Goal: Navigation & Orientation: Find specific page/section

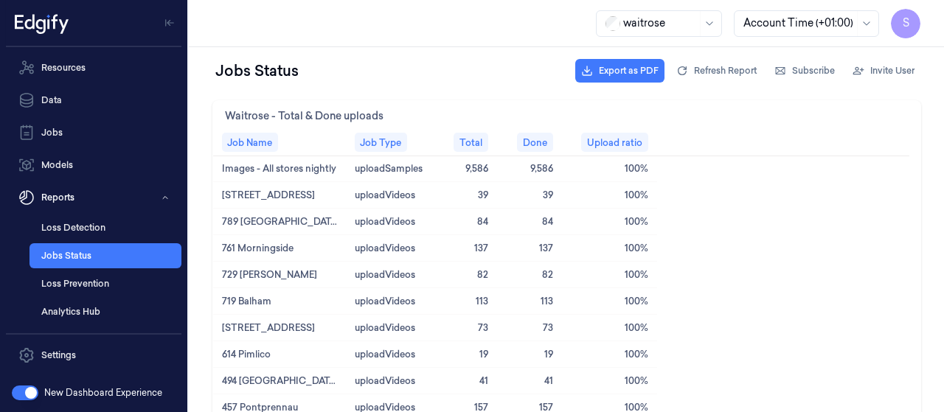
scroll to position [74, 0]
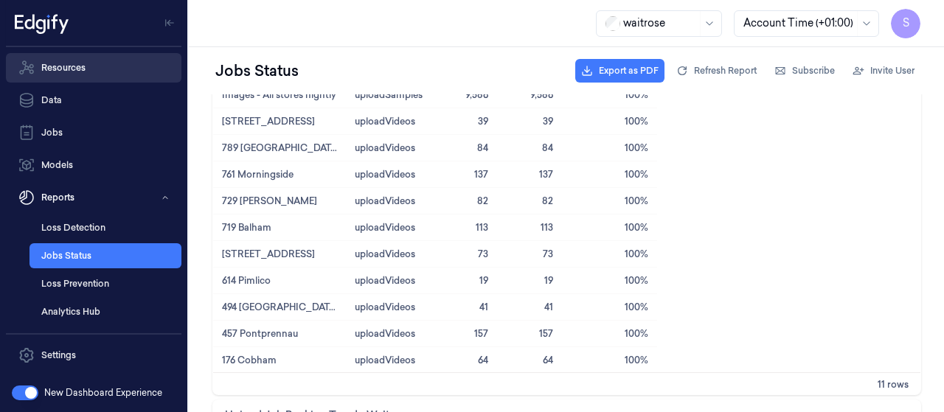
click at [96, 71] on link "Resources" at bounding box center [94, 67] width 176 height 29
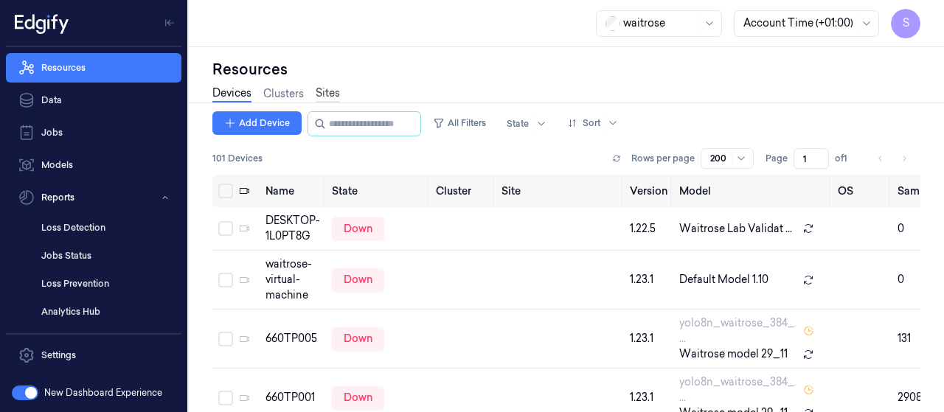
click at [330, 95] on link "Sites" at bounding box center [328, 94] width 24 height 17
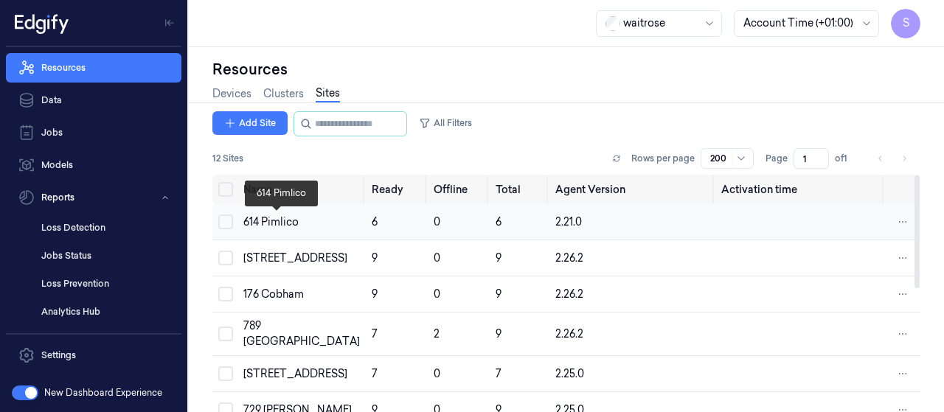
click at [265, 223] on div "614 Pimlico" at bounding box center [301, 222] width 117 height 15
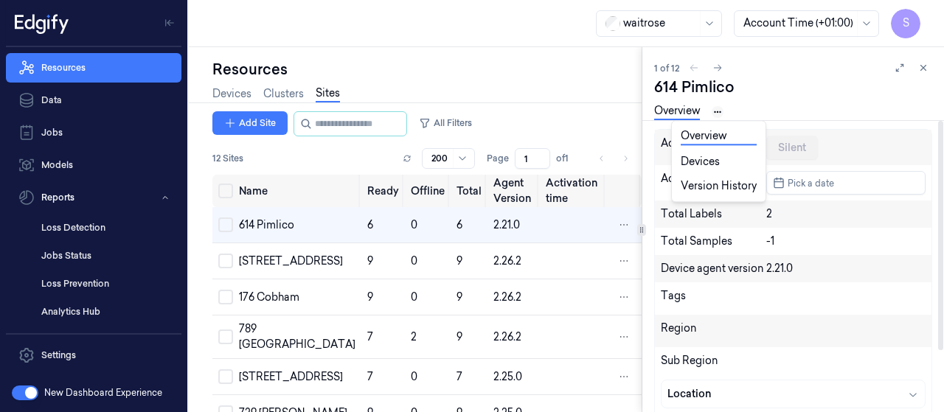
click at [716, 110] on html "S Resources Data Jobs Models Reports Loss Detection Jobs Status Loss Prevention…" at bounding box center [472, 206] width 944 height 412
click at [712, 157] on link "Devices" at bounding box center [719, 161] width 76 height 15
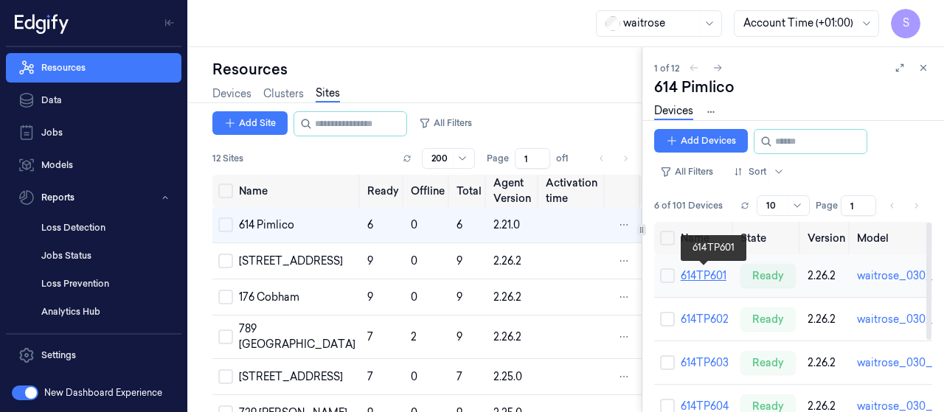
click at [718, 274] on link "614TP601" at bounding box center [704, 275] width 46 height 13
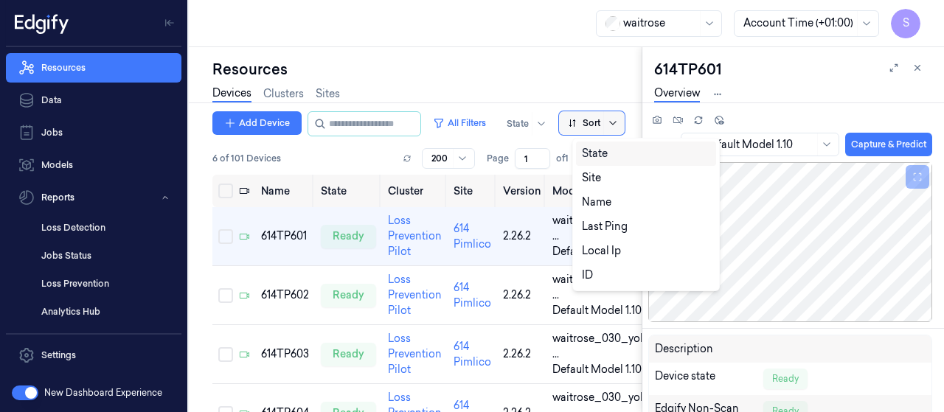
click at [619, 117] on icon at bounding box center [613, 123] width 12 height 12
click at [607, 197] on div "Name" at bounding box center [596, 202] width 29 height 15
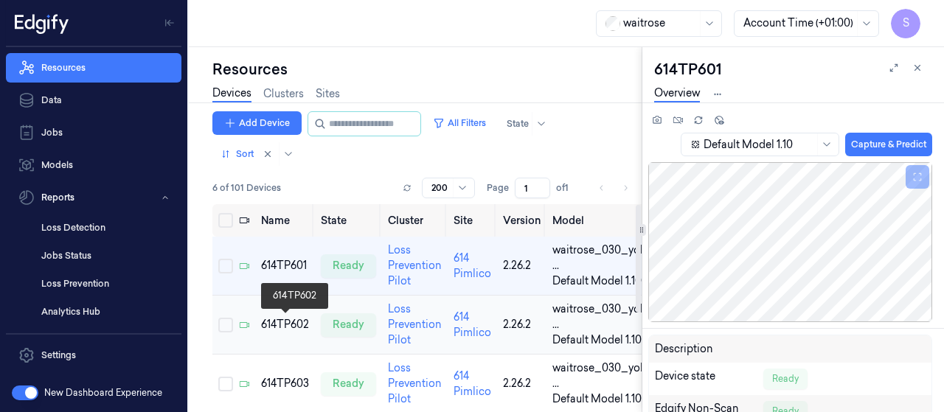
click at [291, 327] on div "614TP602" at bounding box center [285, 324] width 48 height 15
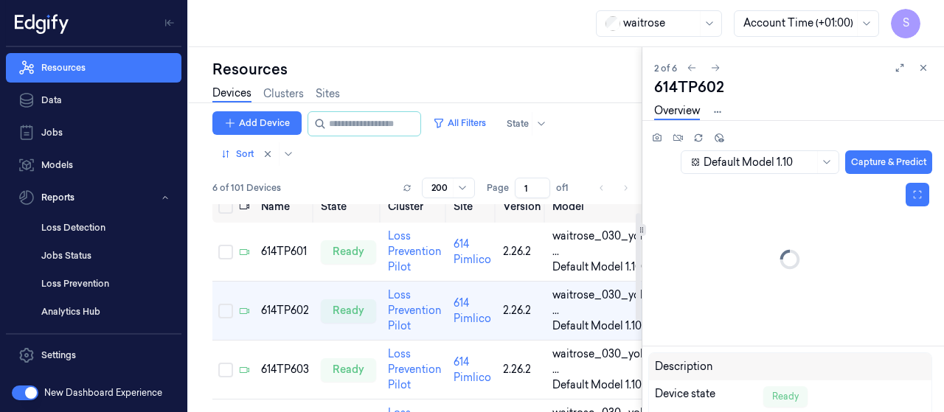
scroll to position [16, 0]
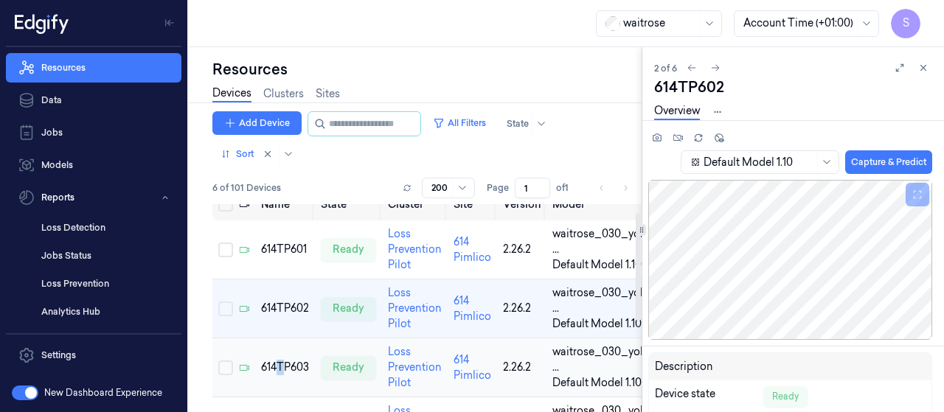
click at [280, 360] on div "614TP603" at bounding box center [285, 367] width 48 height 15
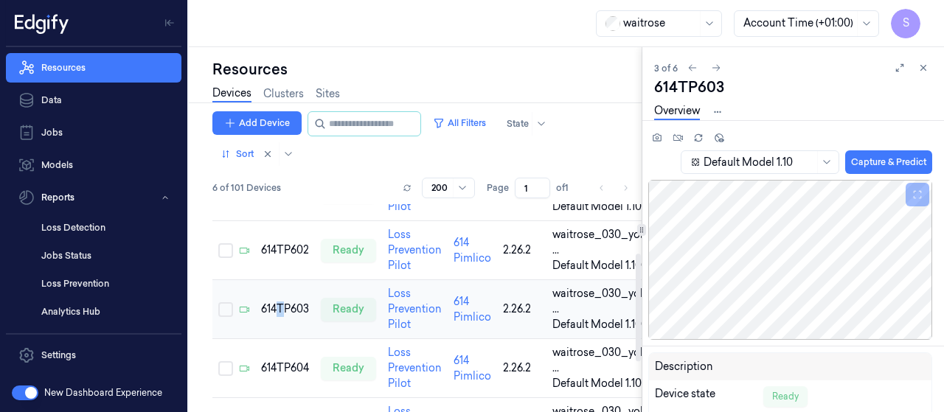
scroll to position [148, 0]
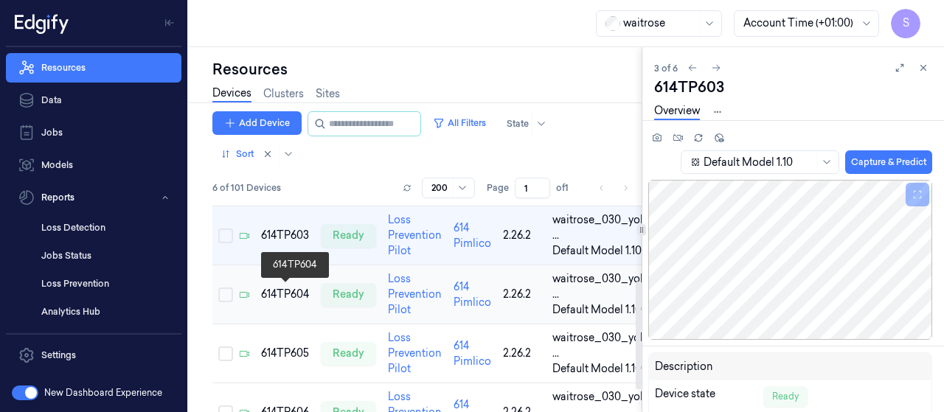
click at [291, 297] on div "614TP604" at bounding box center [285, 294] width 48 height 15
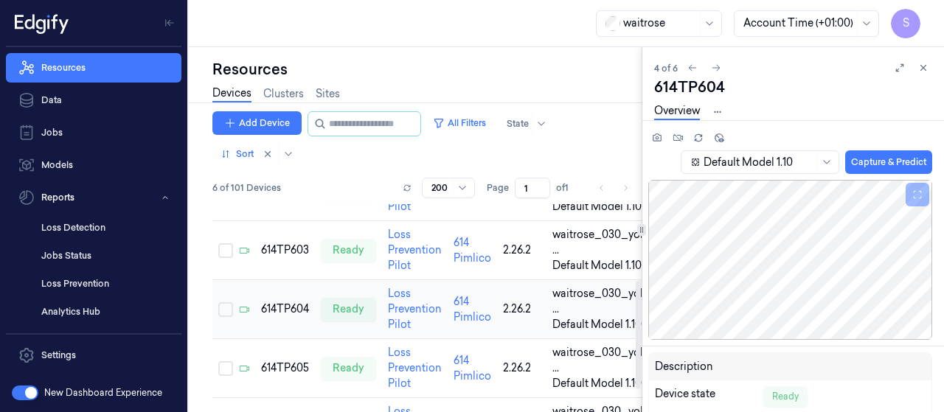
scroll to position [193, 0]
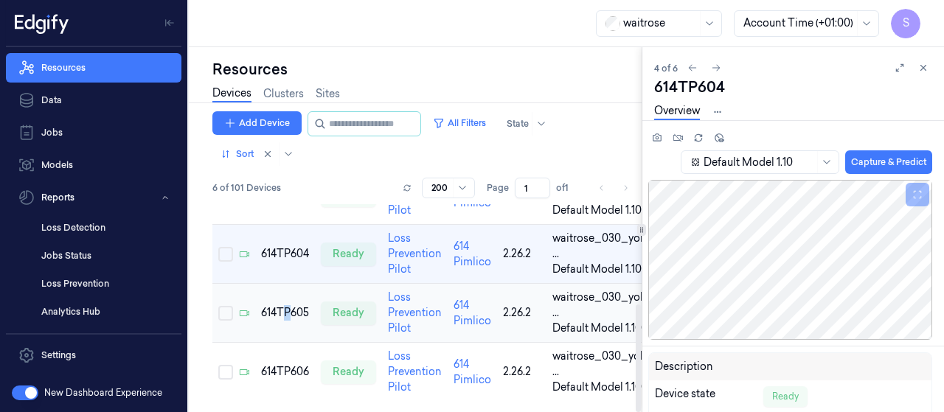
click at [285, 305] on div "614TP605" at bounding box center [285, 312] width 48 height 15
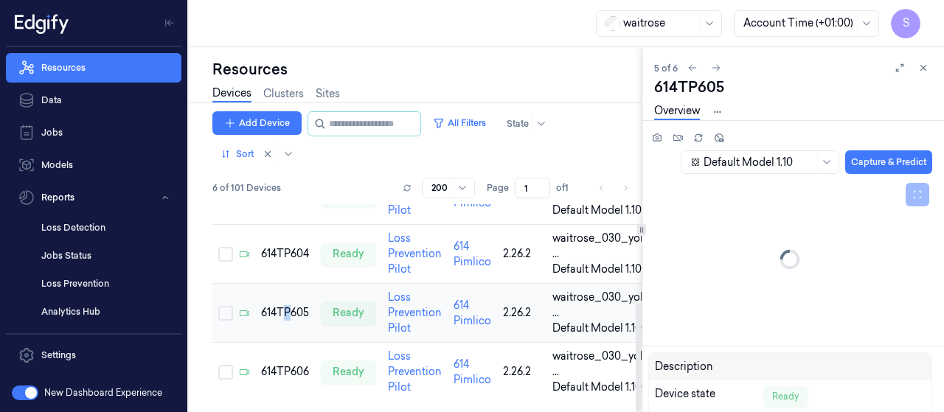
scroll to position [192, 0]
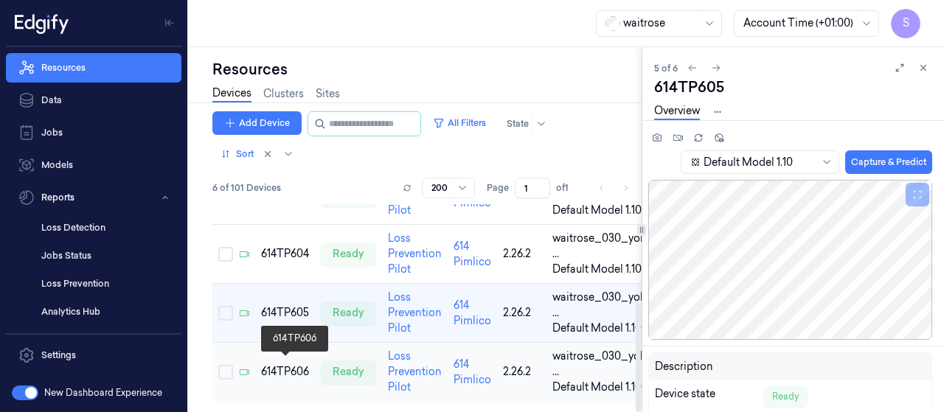
click at [292, 366] on div "614TP606" at bounding box center [285, 371] width 48 height 15
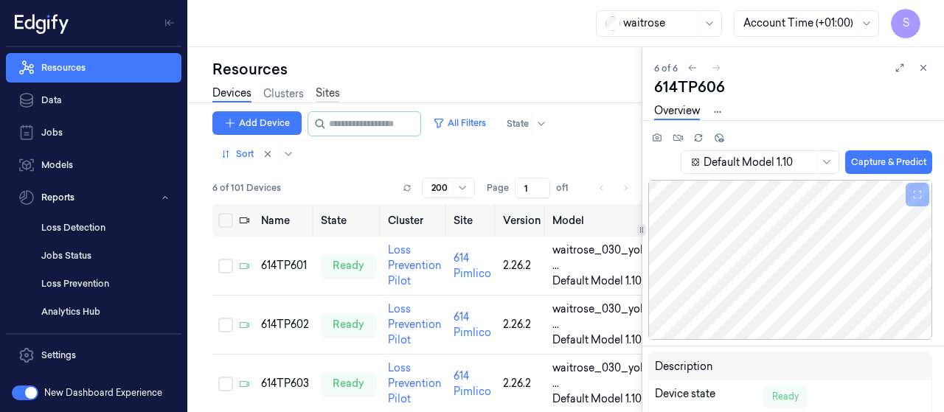
click at [319, 92] on link "Sites" at bounding box center [328, 94] width 24 height 17
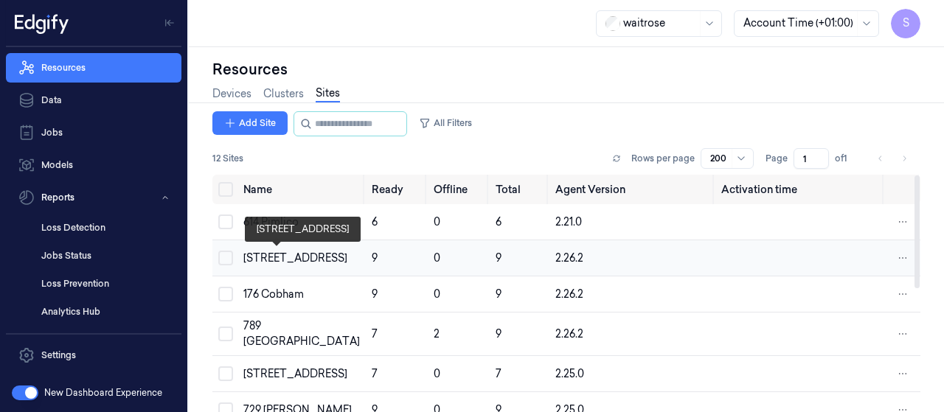
click at [268, 251] on div "[STREET_ADDRESS]" at bounding box center [301, 258] width 117 height 15
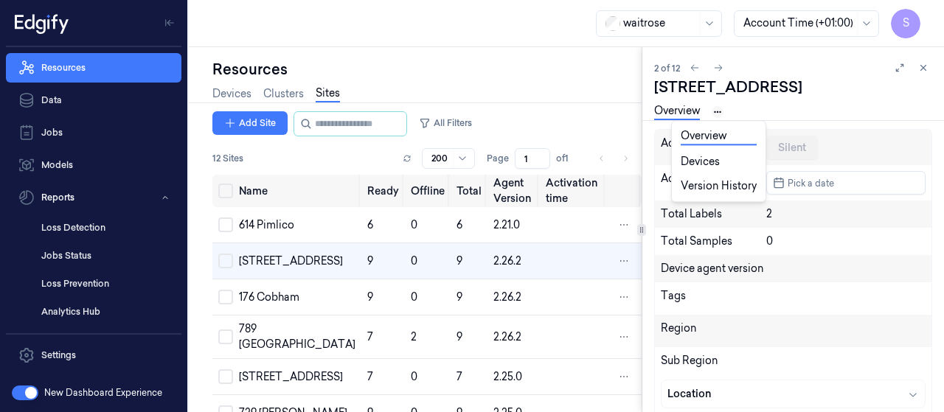
click at [720, 116] on html "S Resources Data Jobs Models Reports Loss Detection Jobs Status Loss Prevention…" at bounding box center [472, 206] width 944 height 412
click at [720, 160] on link "Devices" at bounding box center [719, 161] width 76 height 15
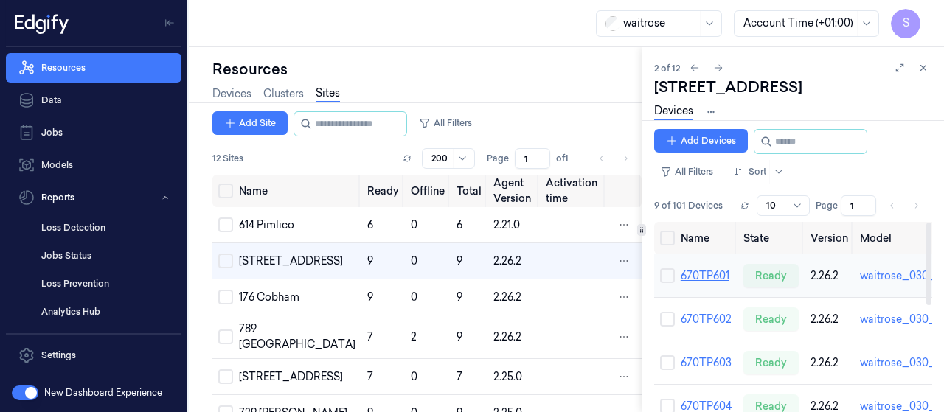
click at [700, 274] on link "670TP601" at bounding box center [705, 275] width 49 height 13
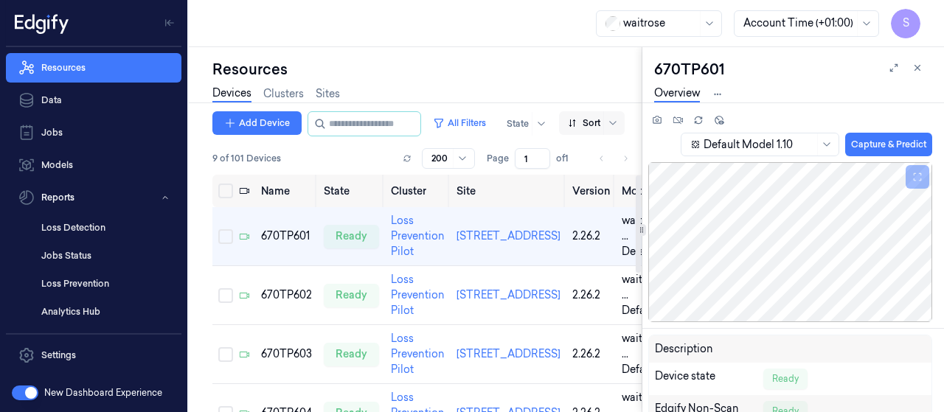
click at [600, 125] on div at bounding box center [584, 123] width 32 height 13
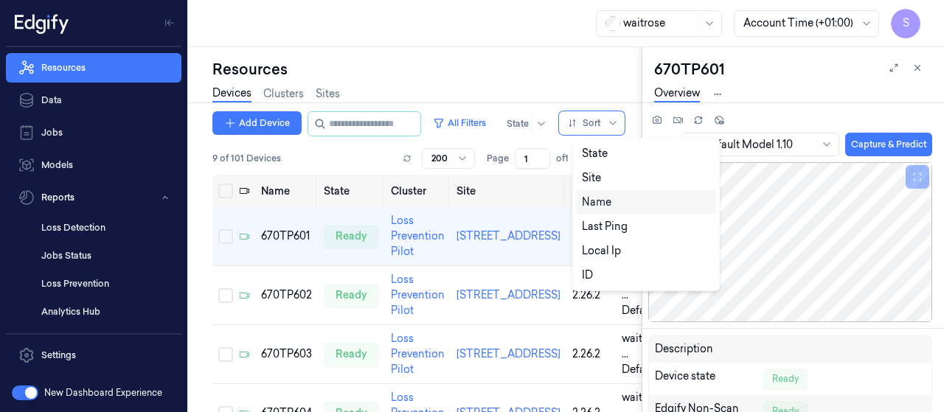
click at [596, 204] on div "Name" at bounding box center [596, 202] width 29 height 15
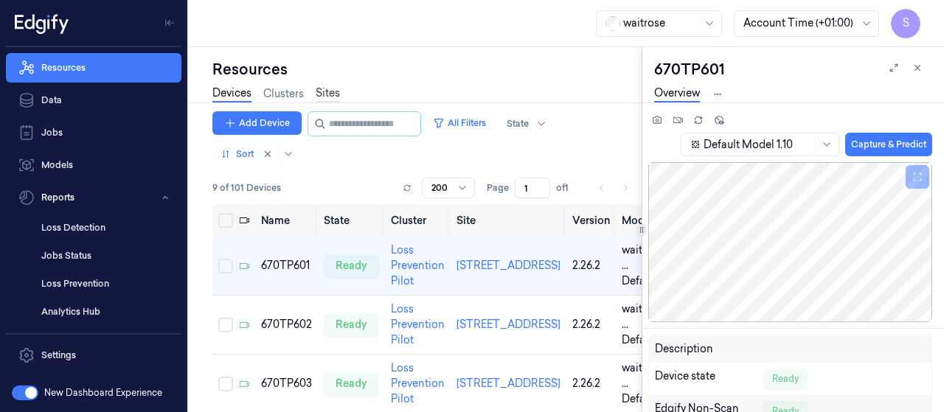
click at [329, 92] on link "Sites" at bounding box center [328, 94] width 24 height 17
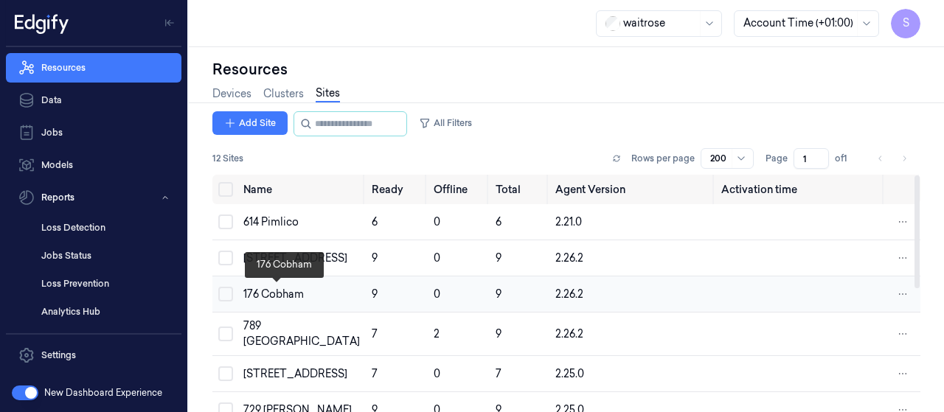
click at [285, 289] on div "176 Cobham" at bounding box center [301, 294] width 117 height 15
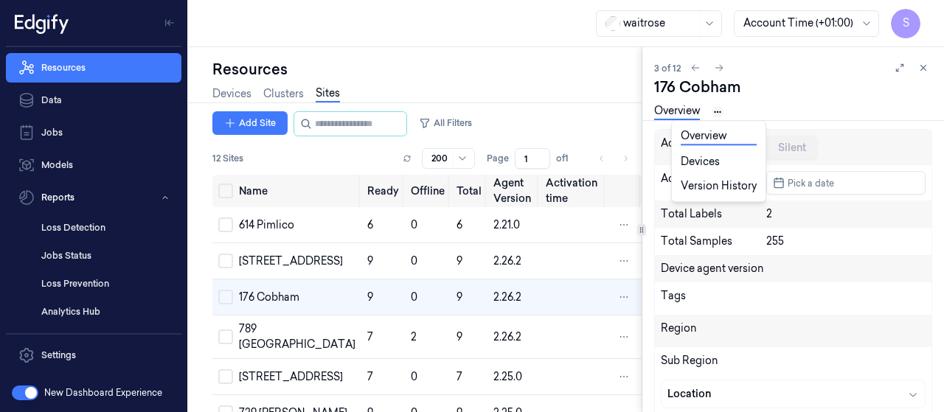
click at [717, 111] on html "S Resources Data Jobs Models Reports Loss Detection Jobs Status Loss Prevention…" at bounding box center [472, 206] width 944 height 412
click at [698, 162] on link "Devices" at bounding box center [719, 161] width 76 height 15
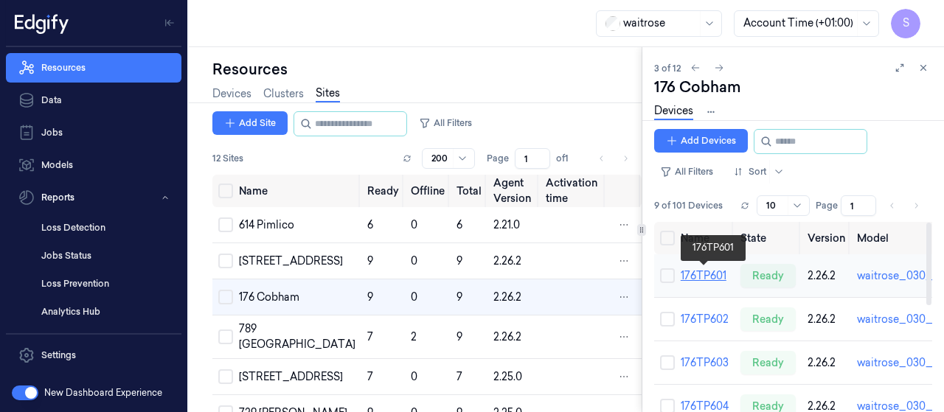
click at [689, 277] on link "176TP601" at bounding box center [704, 275] width 46 height 13
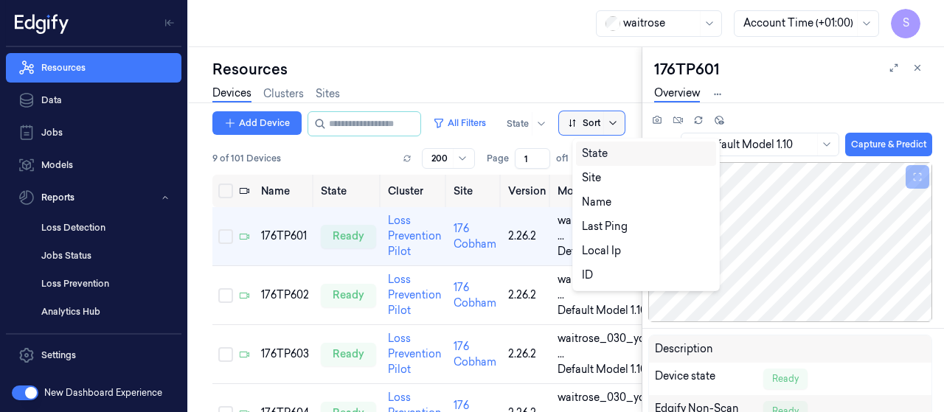
click at [619, 120] on icon at bounding box center [613, 123] width 12 height 12
click at [601, 198] on div "Name" at bounding box center [596, 202] width 29 height 15
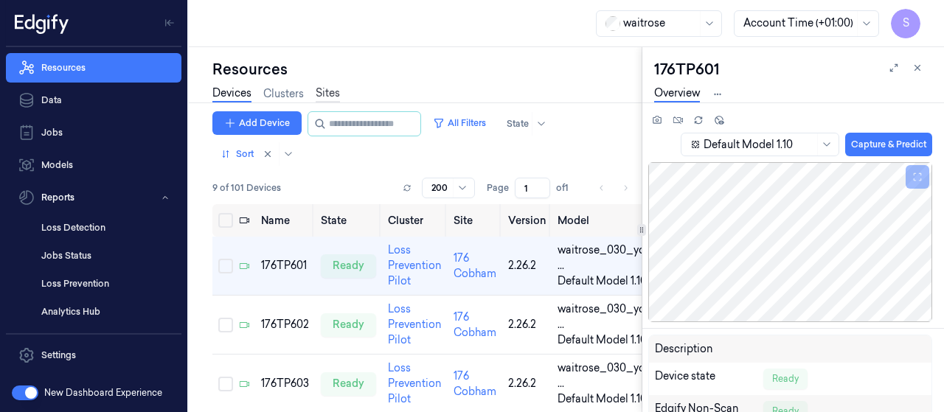
click at [332, 92] on link "Sites" at bounding box center [328, 94] width 24 height 17
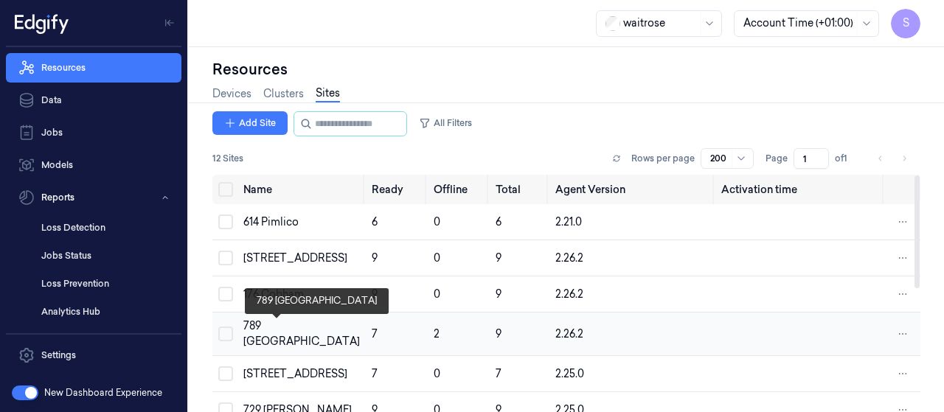
click at [283, 327] on div "789 [GEOGRAPHIC_DATA]" at bounding box center [301, 334] width 117 height 31
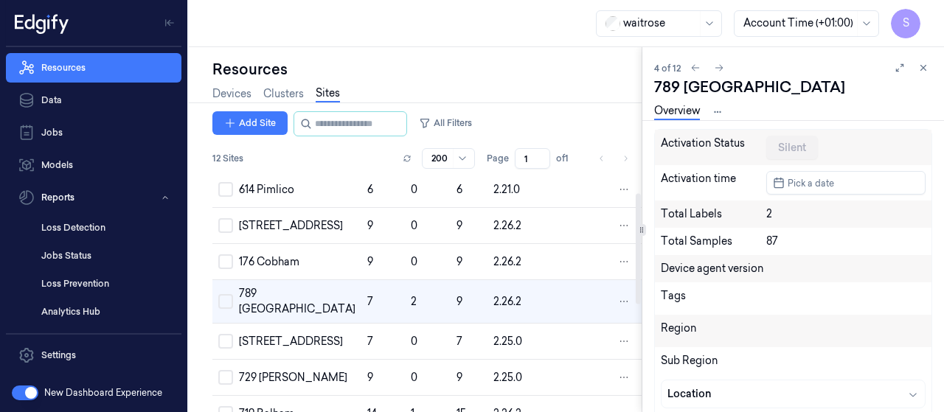
scroll to position [38, 0]
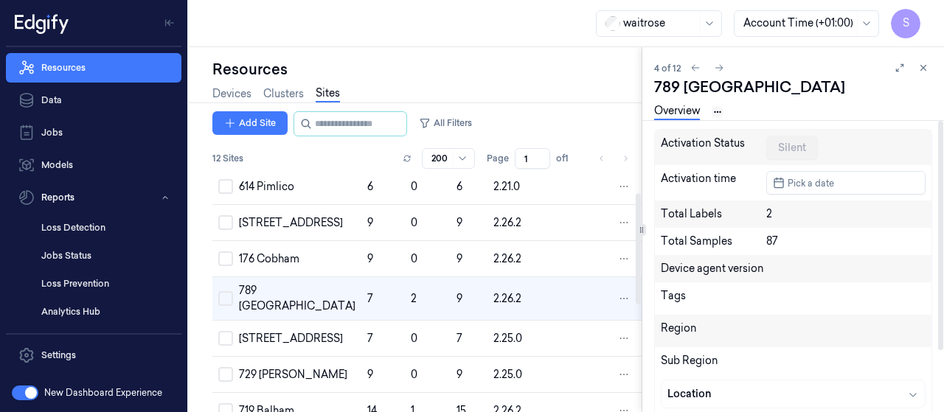
click at [720, 111] on html "S Resources Data Jobs Models Reports Loss Detection Jobs Status Loss Prevention…" at bounding box center [472, 206] width 944 height 412
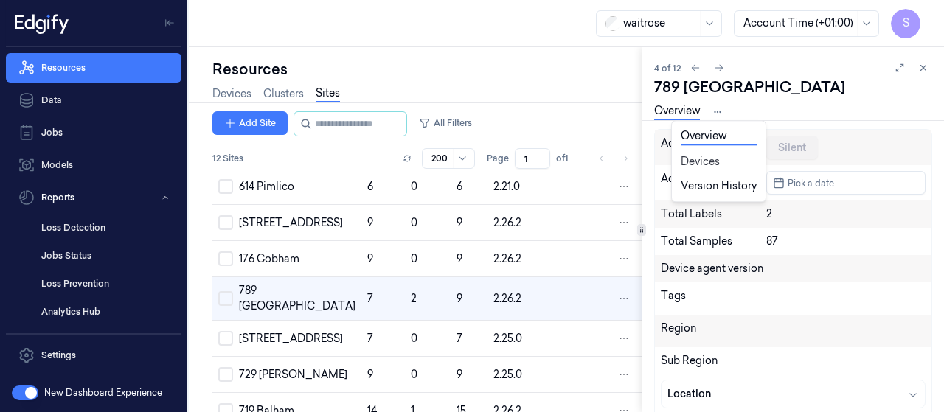
click at [698, 163] on link "Devices" at bounding box center [719, 161] width 76 height 15
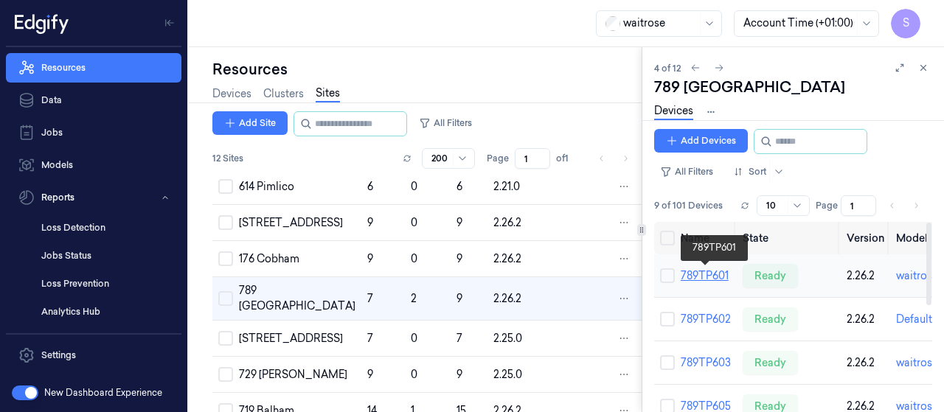
click at [714, 271] on link "789TP601" at bounding box center [705, 275] width 48 height 13
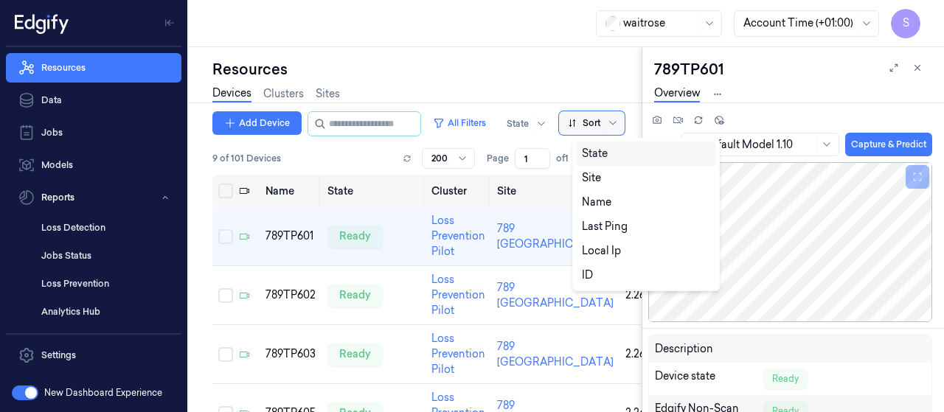
click at [600, 119] on div at bounding box center [584, 123] width 32 height 13
click at [586, 200] on div "Name" at bounding box center [596, 202] width 29 height 15
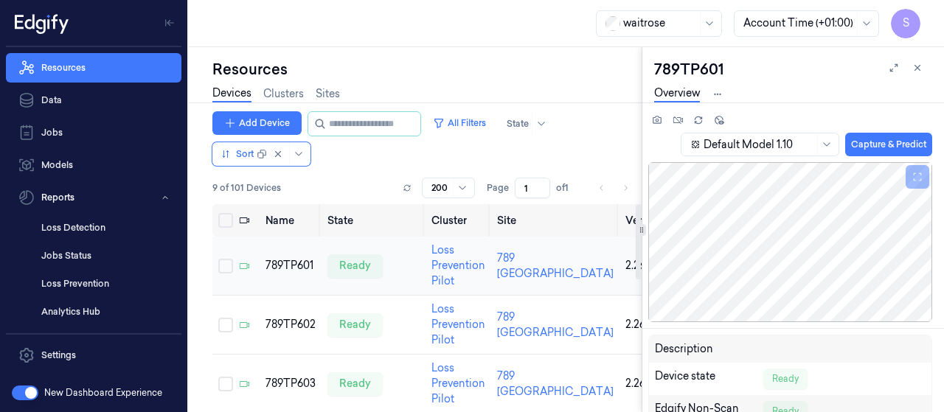
scroll to position [295, 0]
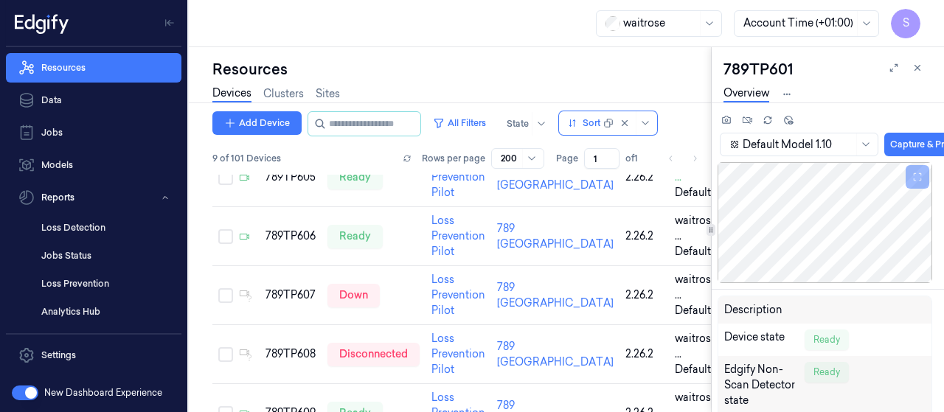
click at [714, 226] on icon at bounding box center [710, 229] width 7 height 7
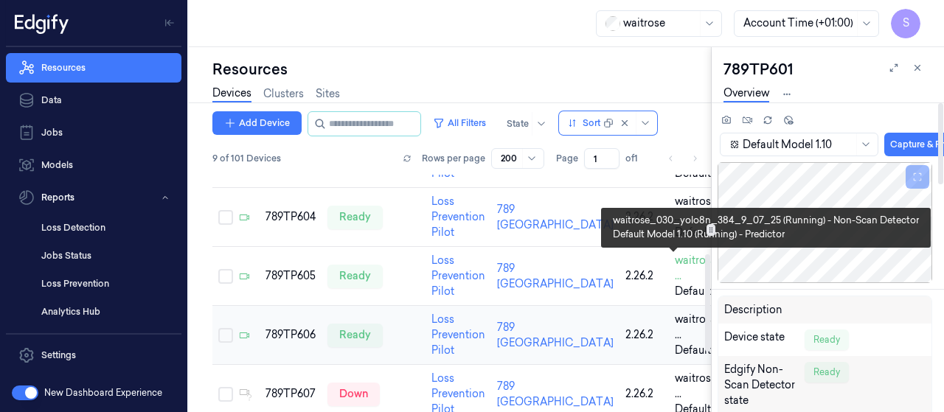
scroll to position [192, 0]
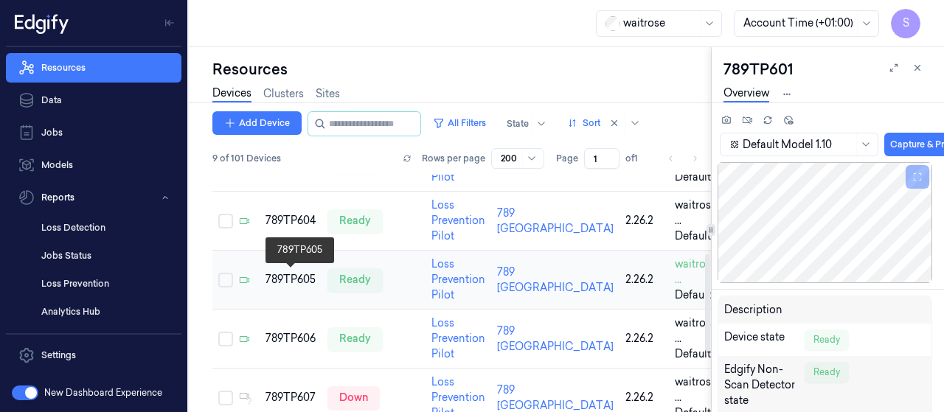
drag, startPoint x: 283, startPoint y: 277, endPoint x: 537, endPoint y: 265, distance: 254.0
click at [283, 277] on div "789TP605" at bounding box center [290, 279] width 50 height 15
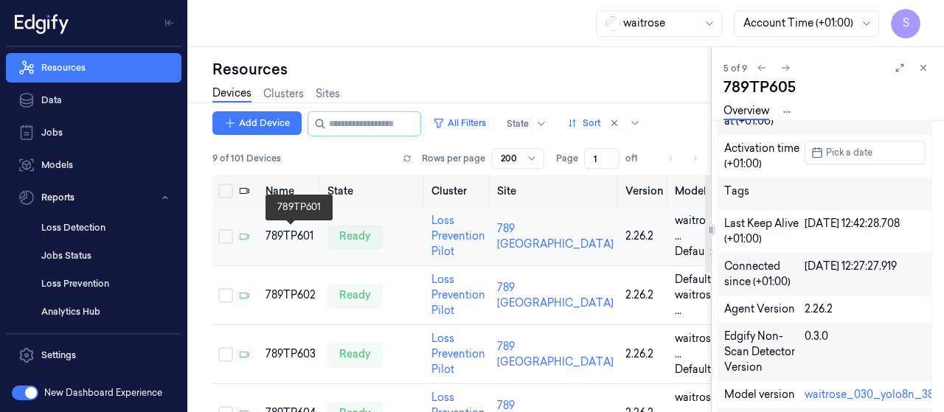
click at [282, 240] on div "789TP601" at bounding box center [290, 236] width 50 height 15
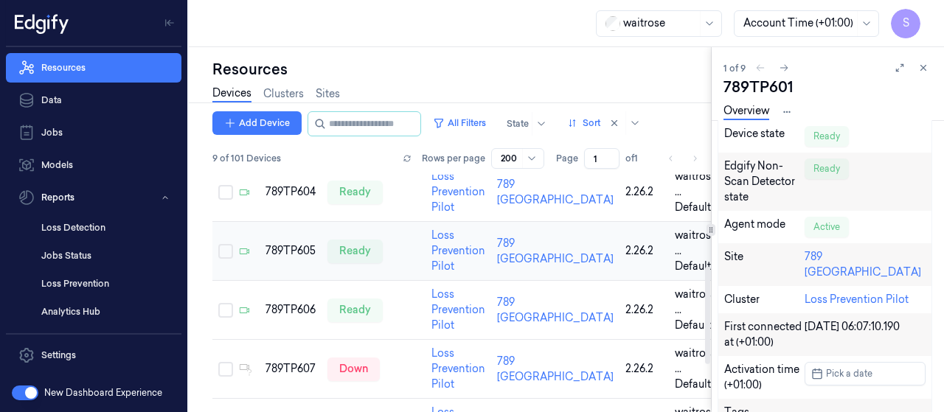
scroll to position [295, 0]
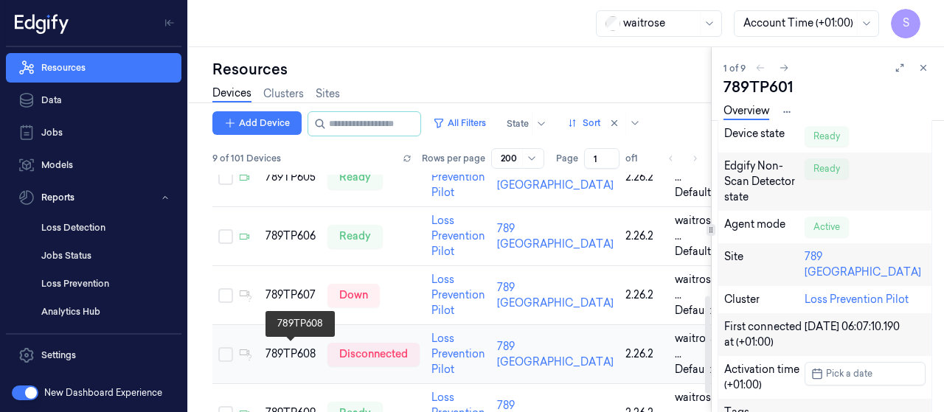
click at [286, 350] on div "789TP608" at bounding box center [290, 354] width 50 height 15
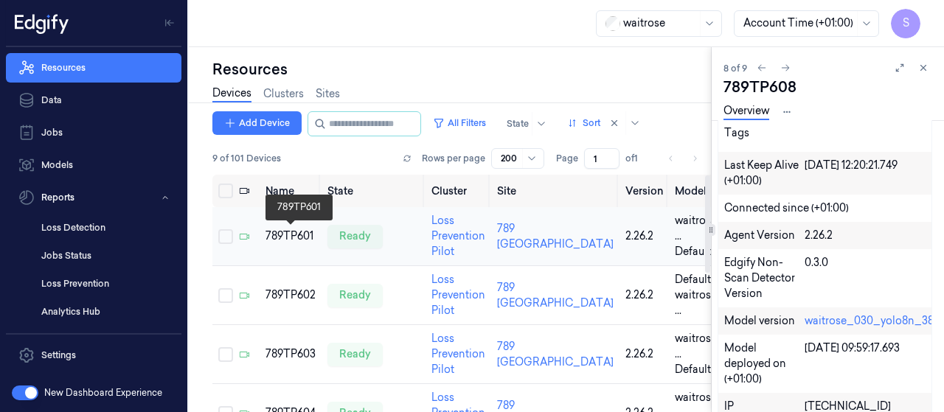
click at [301, 235] on div "789TP601" at bounding box center [290, 236] width 50 height 15
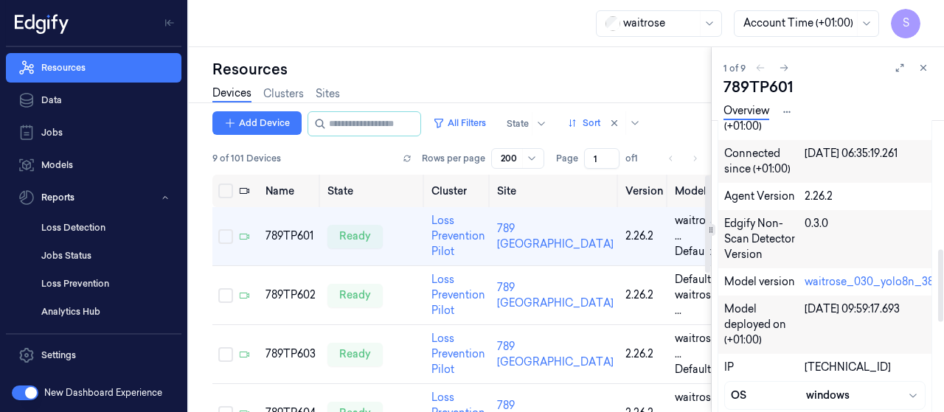
scroll to position [574, 0]
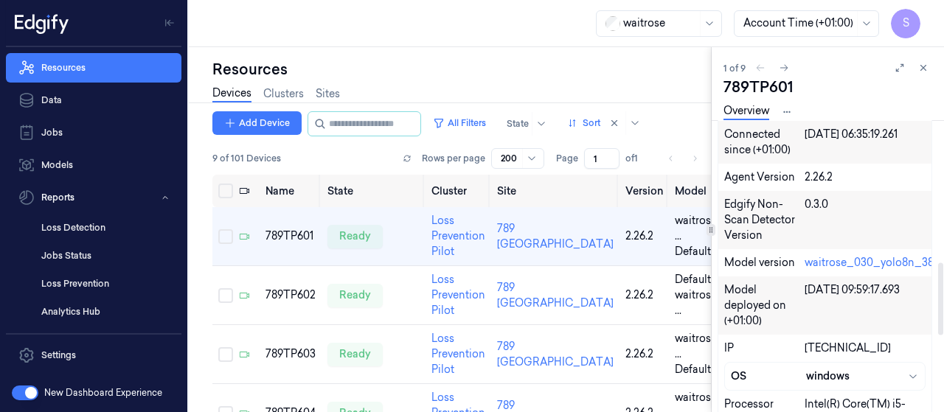
click at [757, 110] on link "Overview" at bounding box center [746, 111] width 46 height 17
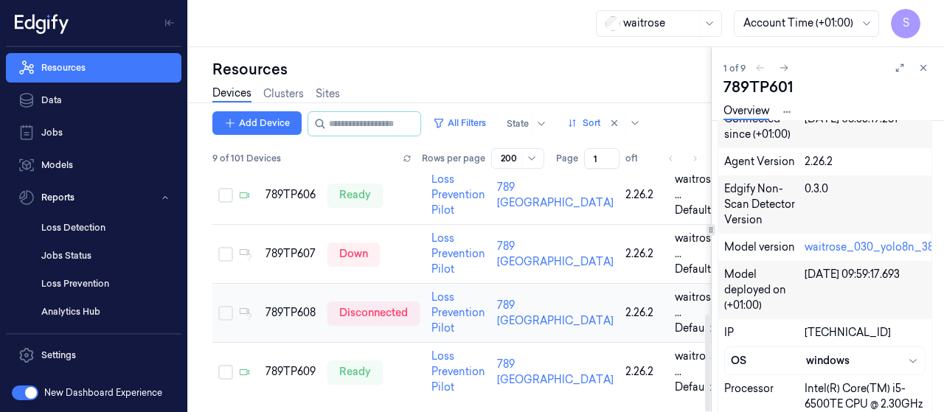
scroll to position [340, 0]
click at [331, 90] on link "Sites" at bounding box center [328, 94] width 24 height 17
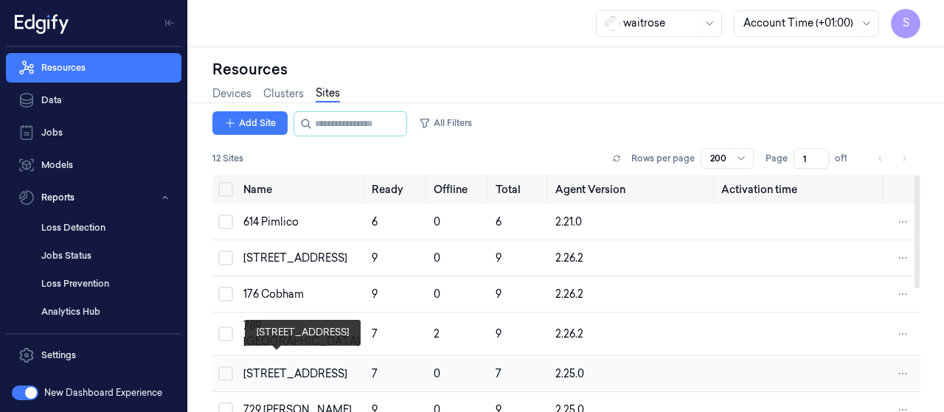
click at [281, 367] on div "[STREET_ADDRESS]" at bounding box center [301, 374] width 117 height 15
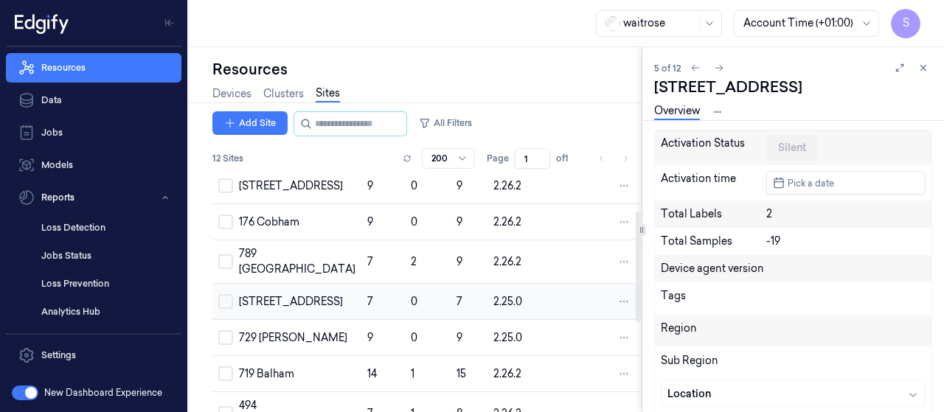
scroll to position [78, 0]
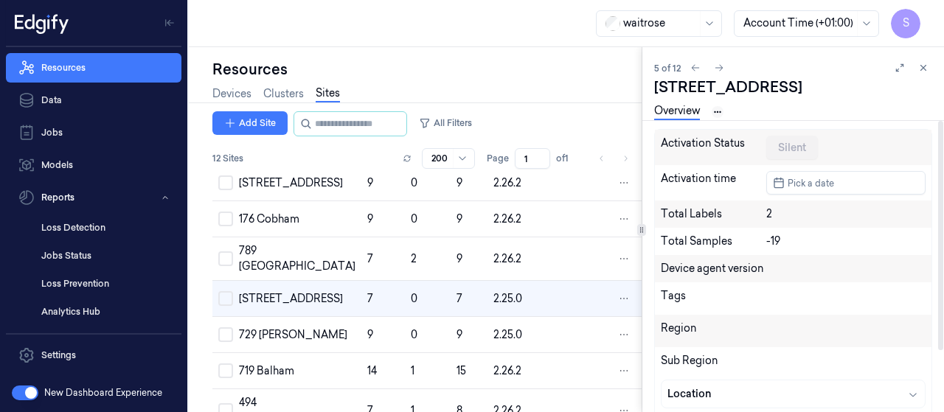
click at [720, 112] on html "S Resources Data Jobs Models Reports Loss Detection Jobs Status Loss Prevention…" at bounding box center [472, 206] width 944 height 412
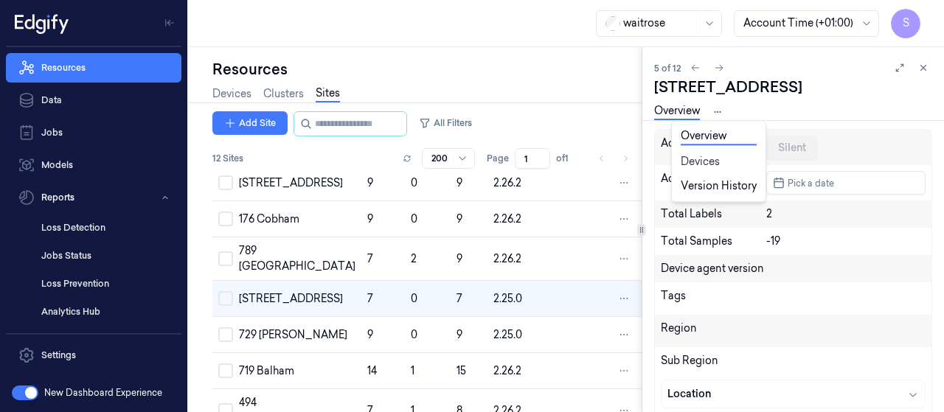
click at [709, 159] on link "Devices" at bounding box center [719, 161] width 76 height 15
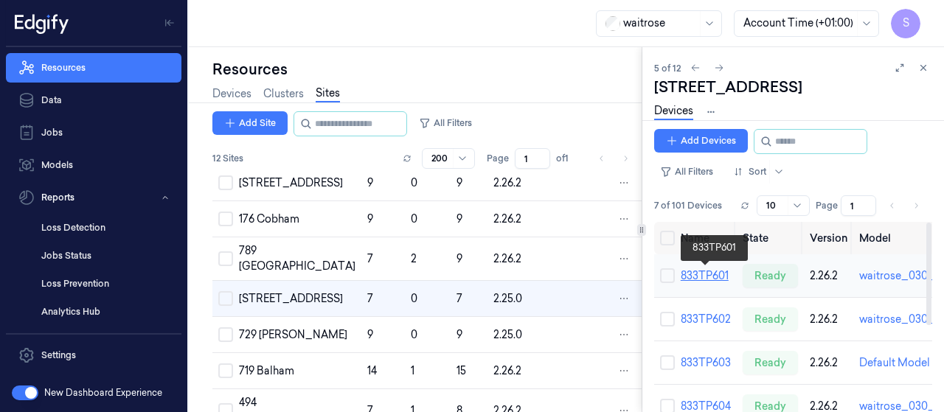
click at [696, 277] on link "833TP601" at bounding box center [705, 275] width 48 height 13
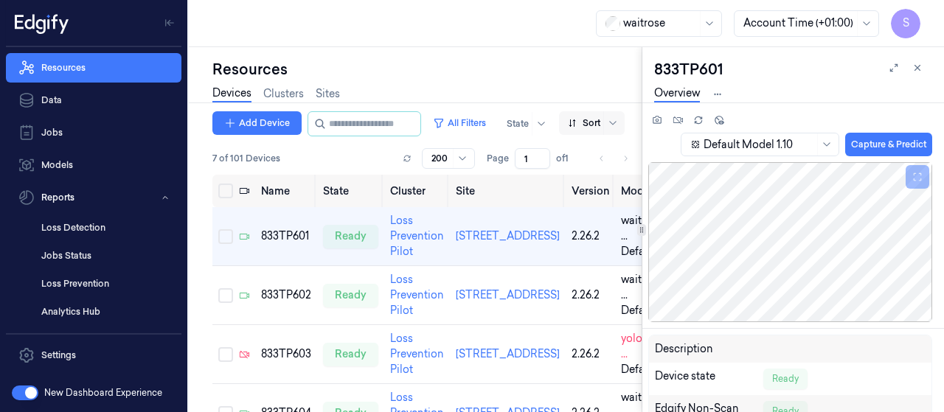
click at [593, 119] on div at bounding box center [584, 123] width 32 height 13
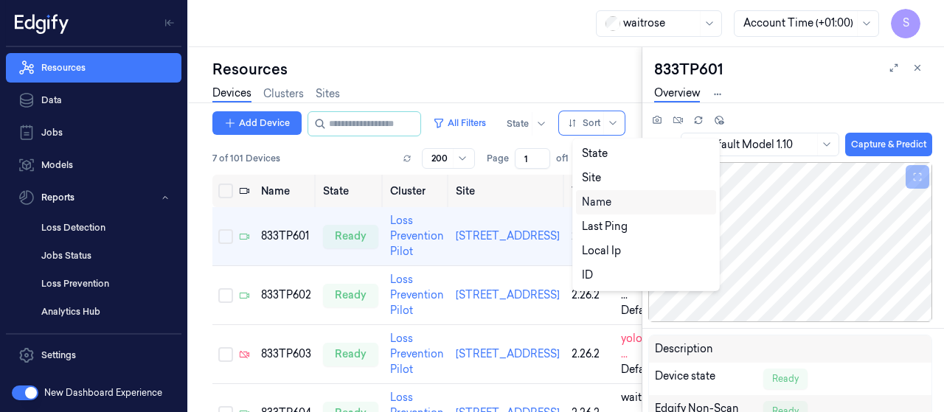
click at [587, 202] on div "Name" at bounding box center [596, 202] width 29 height 15
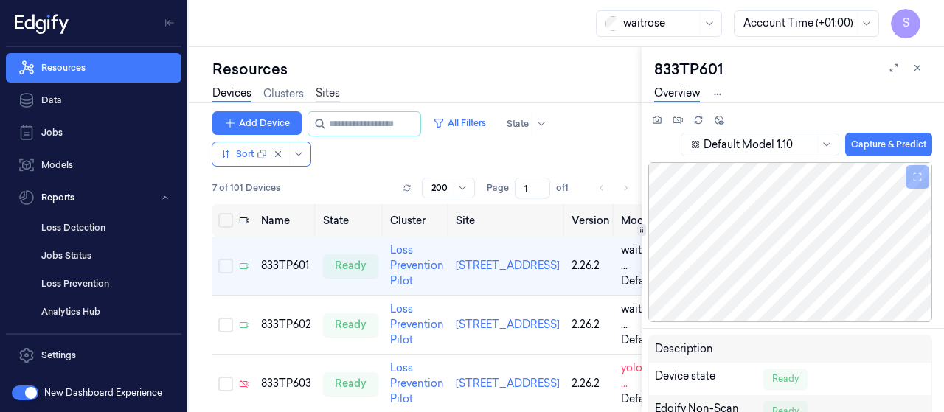
click at [322, 91] on link "Sites" at bounding box center [328, 94] width 24 height 17
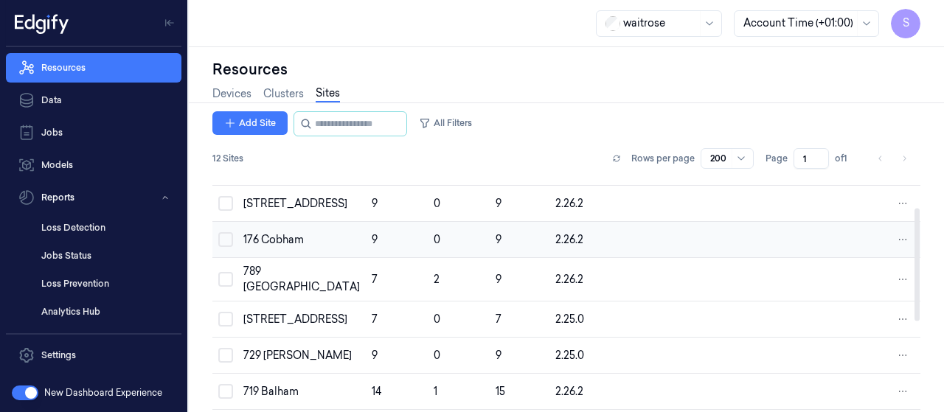
scroll to position [74, 0]
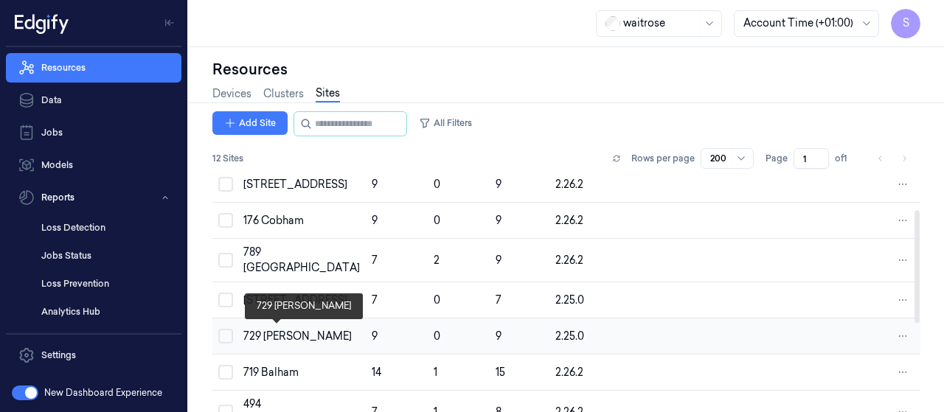
click at [277, 330] on div "729 [PERSON_NAME]" at bounding box center [301, 336] width 117 height 15
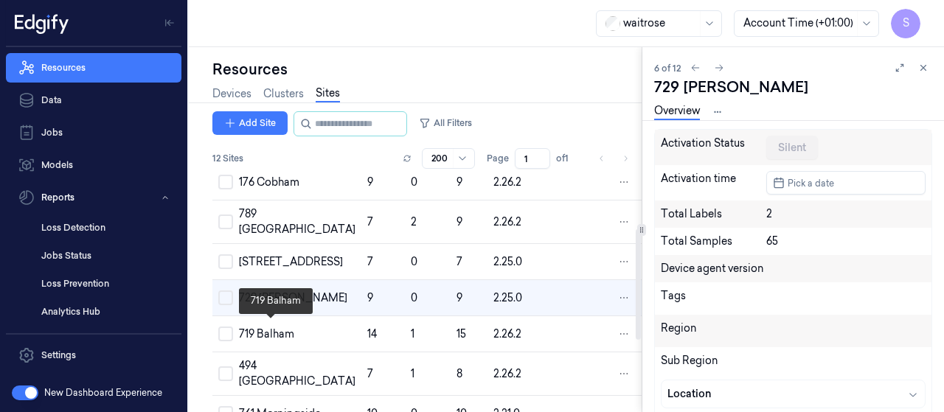
scroll to position [118, 0]
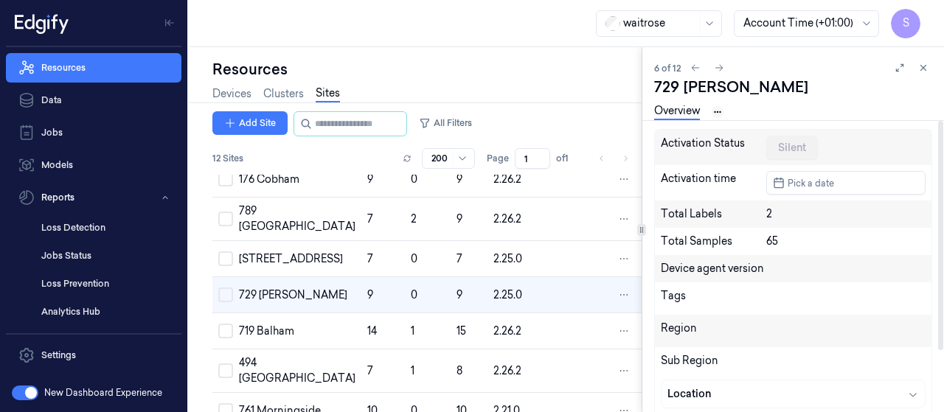
click at [720, 113] on div "Overview Devices Version History" at bounding box center [690, 111] width 72 height 17
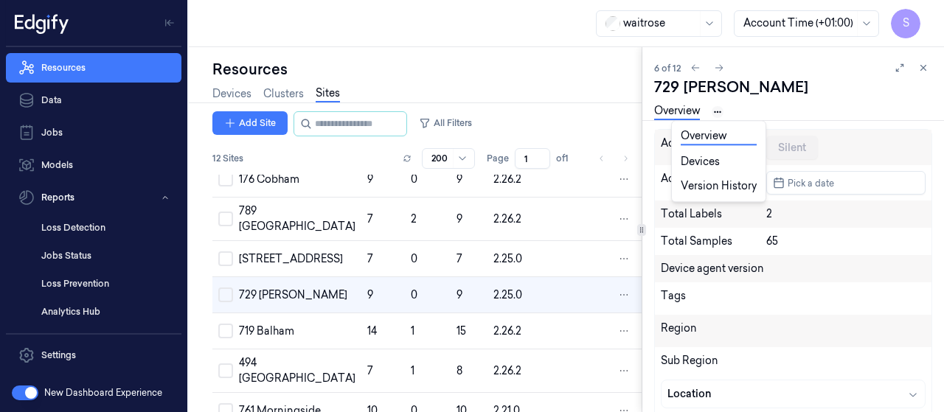
click at [720, 110] on html "S Resources Data Jobs Models Reports Loss Detection Jobs Status Loss Prevention…" at bounding box center [472, 206] width 944 height 412
click at [703, 159] on link "Devices" at bounding box center [719, 161] width 76 height 15
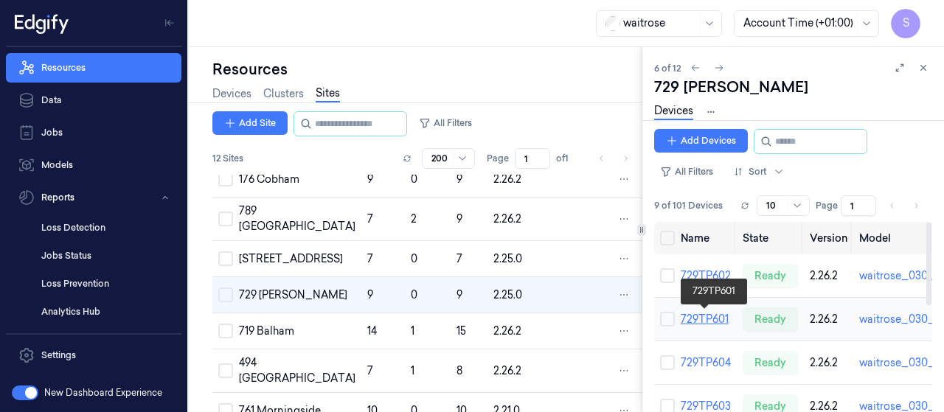
click at [689, 319] on link "729TP601" at bounding box center [705, 319] width 48 height 13
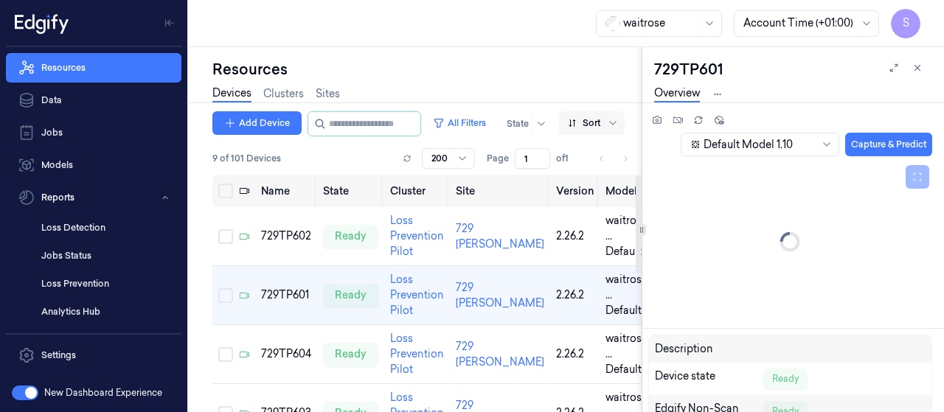
scroll to position [1, 0]
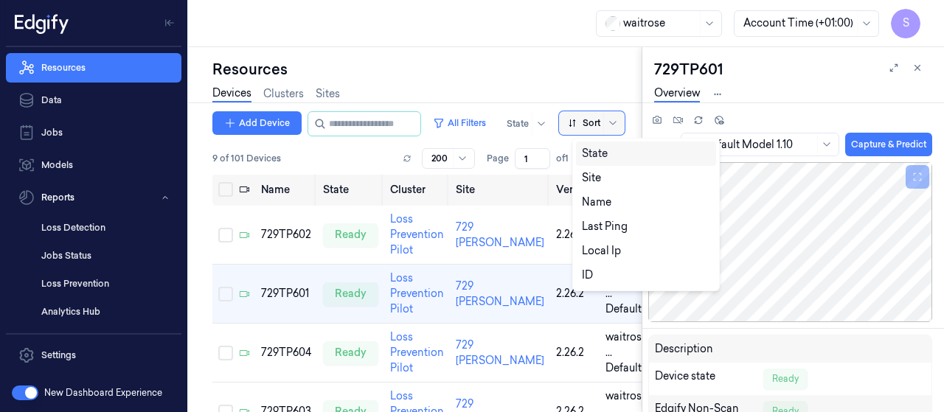
click at [600, 122] on div at bounding box center [584, 123] width 32 height 13
click at [588, 202] on div "Name" at bounding box center [596, 202] width 29 height 15
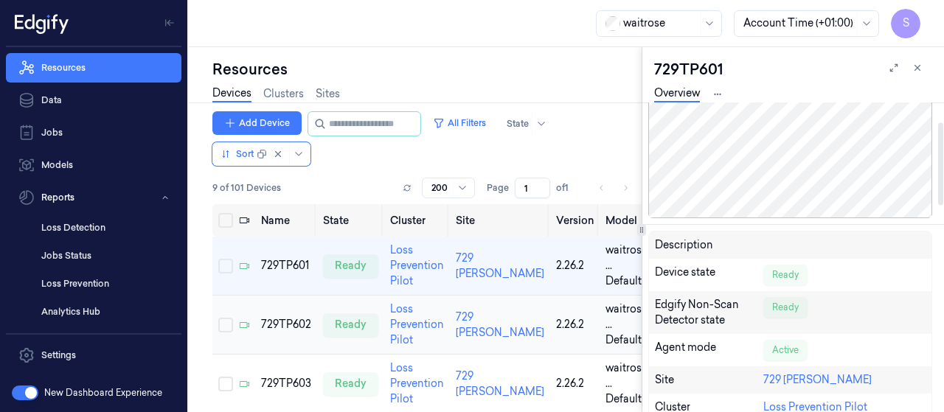
scroll to position [74, 0]
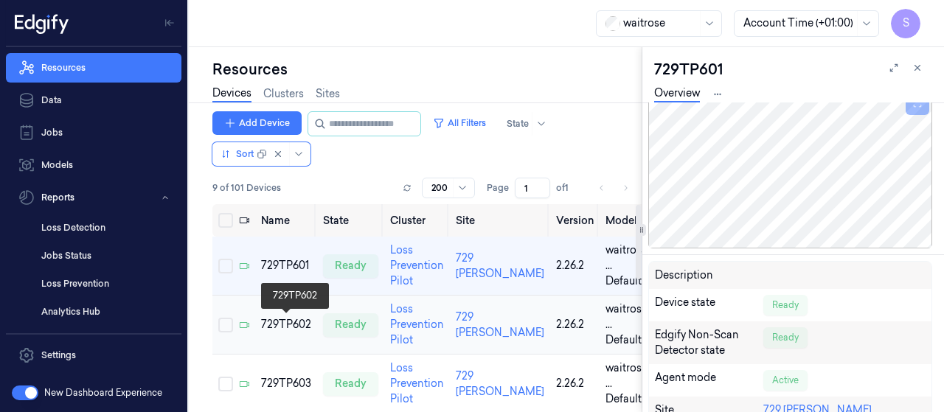
click at [277, 319] on div "729TP602" at bounding box center [286, 324] width 50 height 15
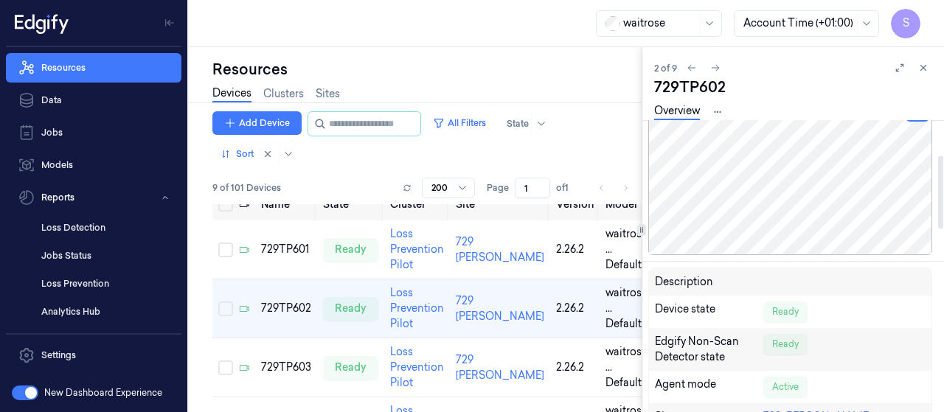
scroll to position [147, 0]
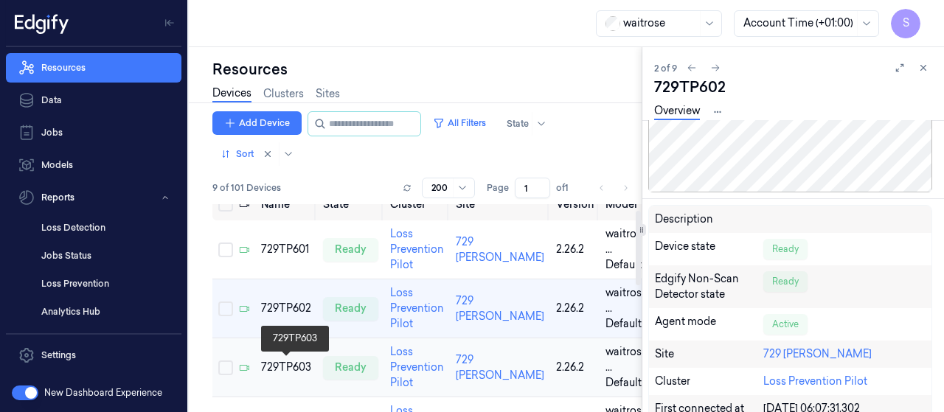
click at [288, 364] on div "729TP603" at bounding box center [286, 367] width 50 height 15
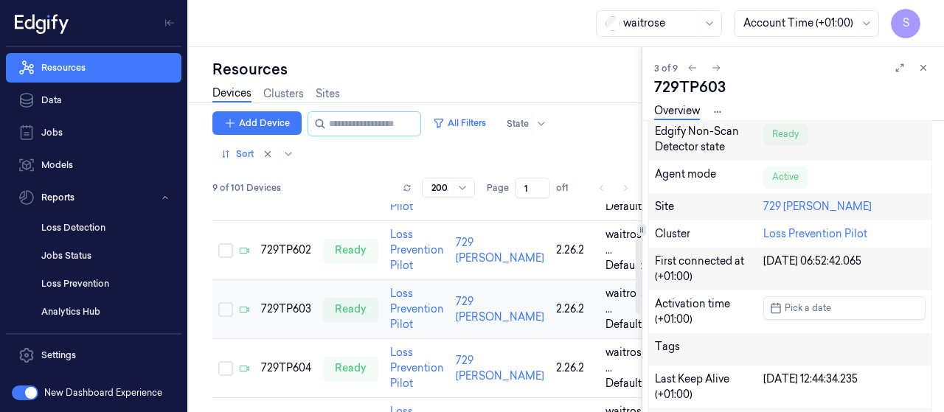
scroll to position [148, 0]
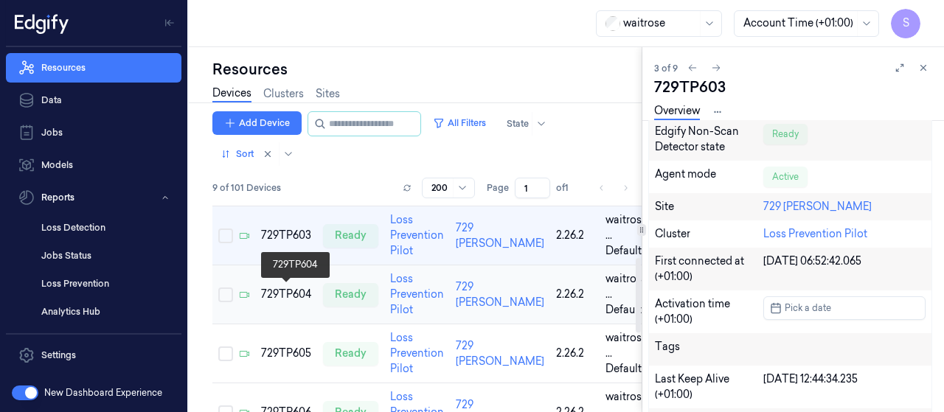
click at [299, 288] on div "729TP604" at bounding box center [286, 294] width 50 height 15
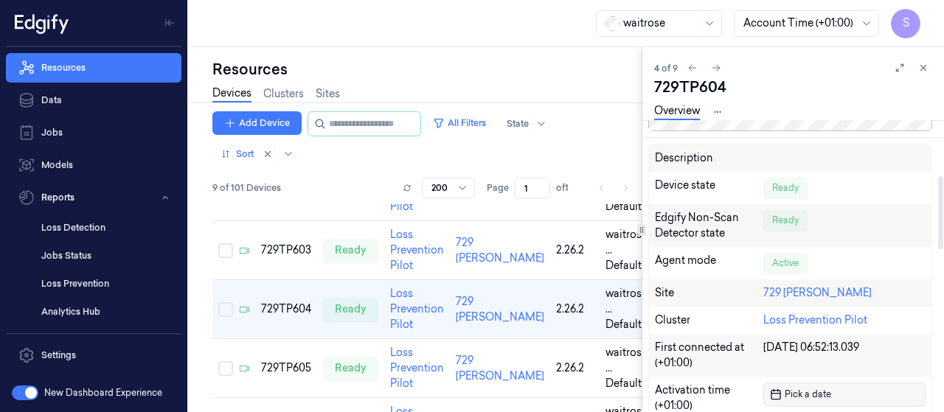
scroll to position [221, 0]
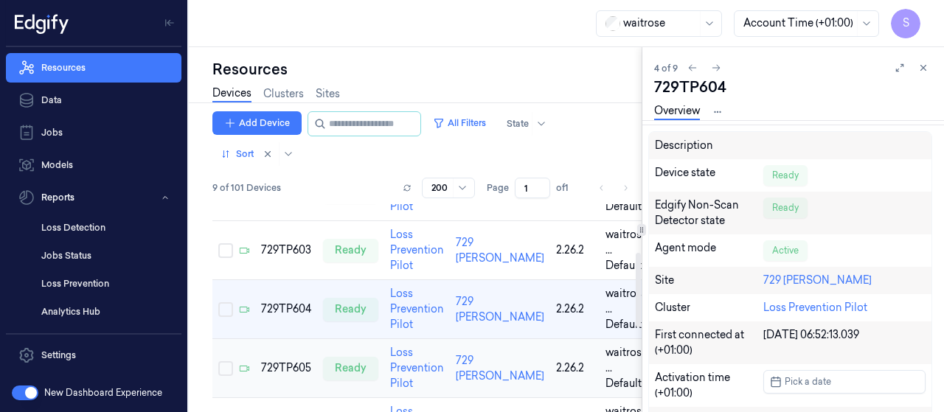
click at [280, 358] on td "729TP605" at bounding box center [286, 368] width 62 height 59
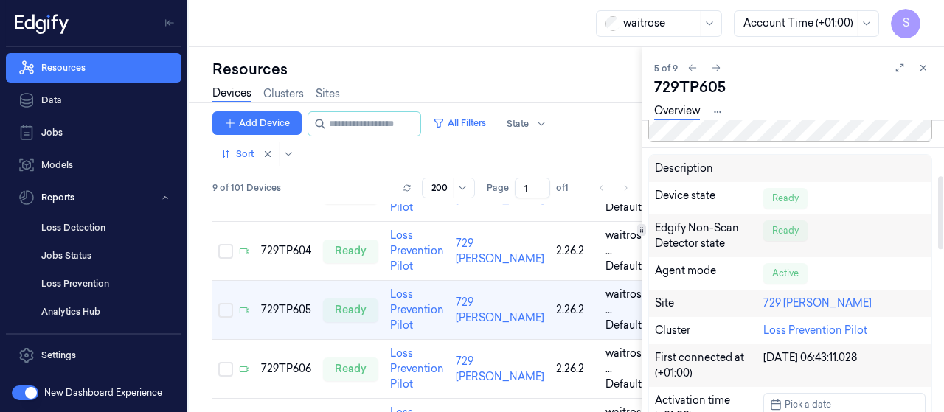
scroll to position [221, 0]
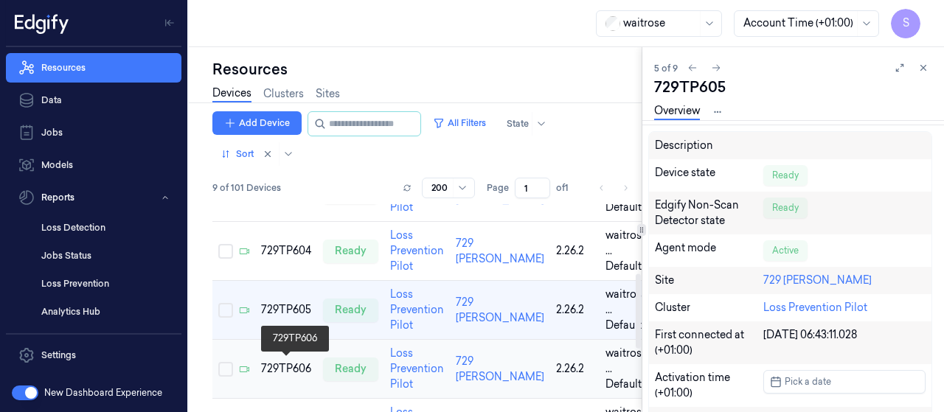
click at [290, 361] on div "729TP606" at bounding box center [286, 368] width 50 height 15
click at [279, 366] on div "729TP607" at bounding box center [286, 368] width 50 height 15
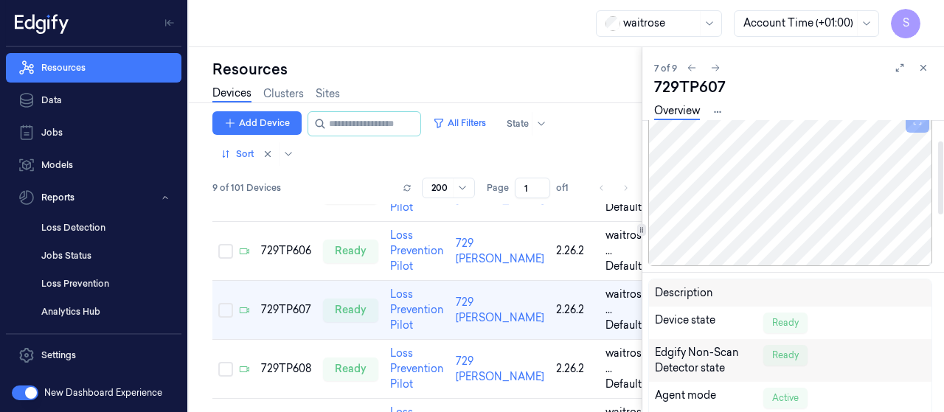
scroll to position [221, 0]
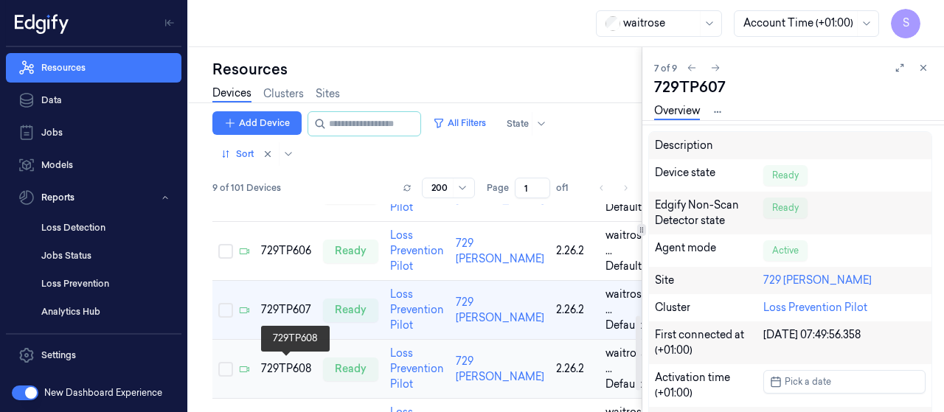
click at [288, 370] on div "729TP608" at bounding box center [286, 368] width 50 height 15
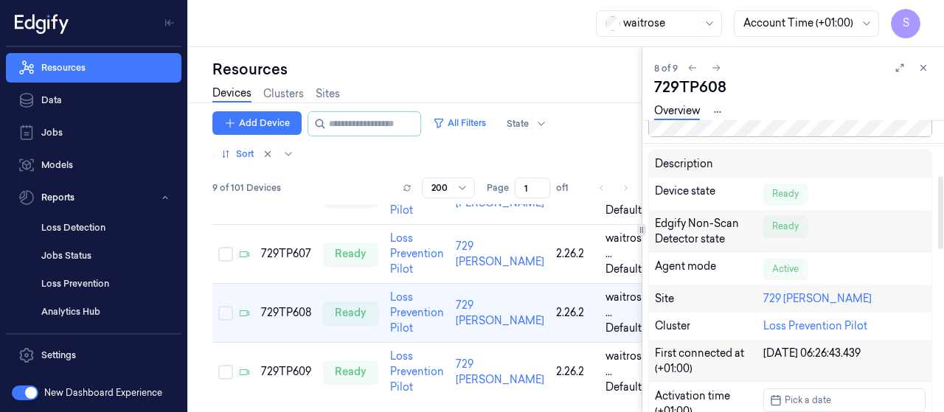
scroll to position [221, 0]
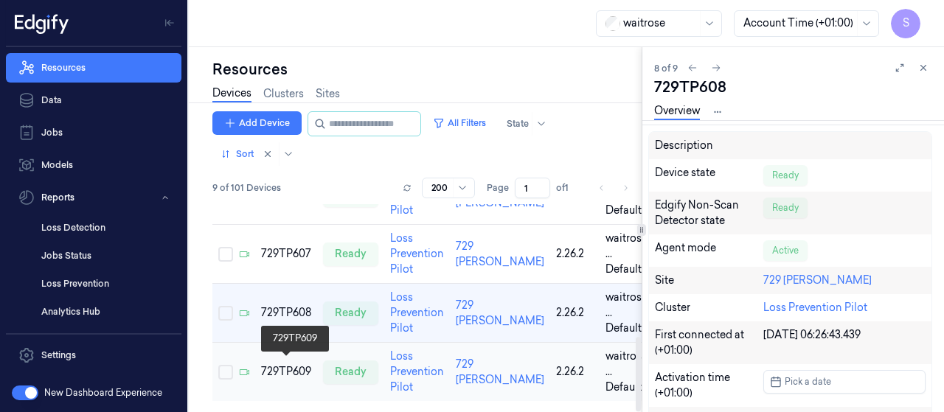
click at [268, 368] on div "729TP609" at bounding box center [286, 371] width 50 height 15
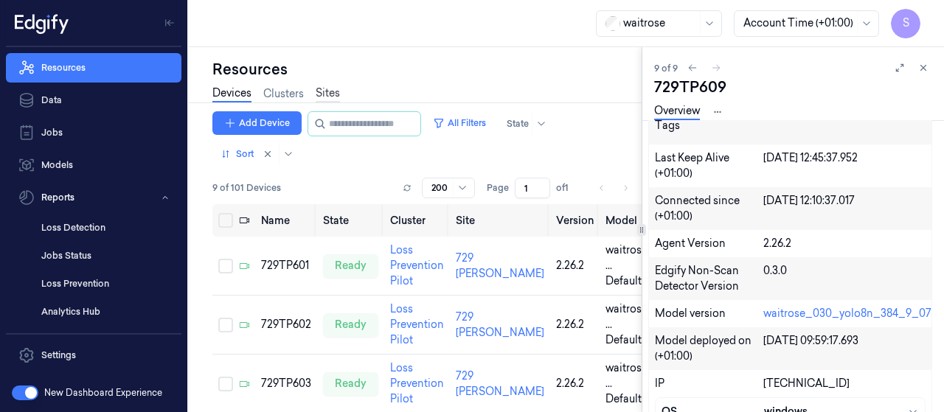
click at [326, 94] on link "Sites" at bounding box center [328, 94] width 24 height 17
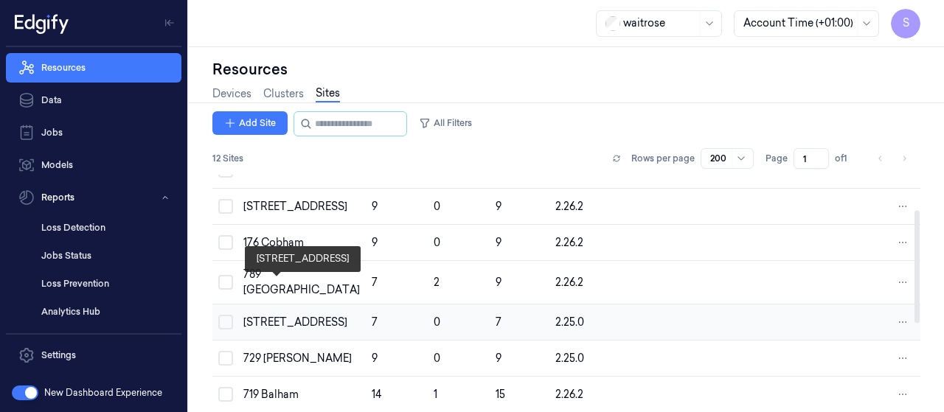
scroll to position [74, 0]
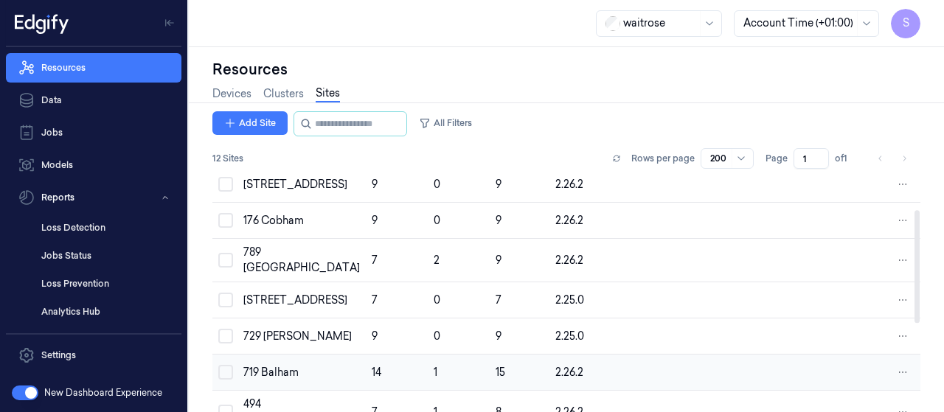
click at [281, 361] on td "719 Balham" at bounding box center [301, 373] width 128 height 36
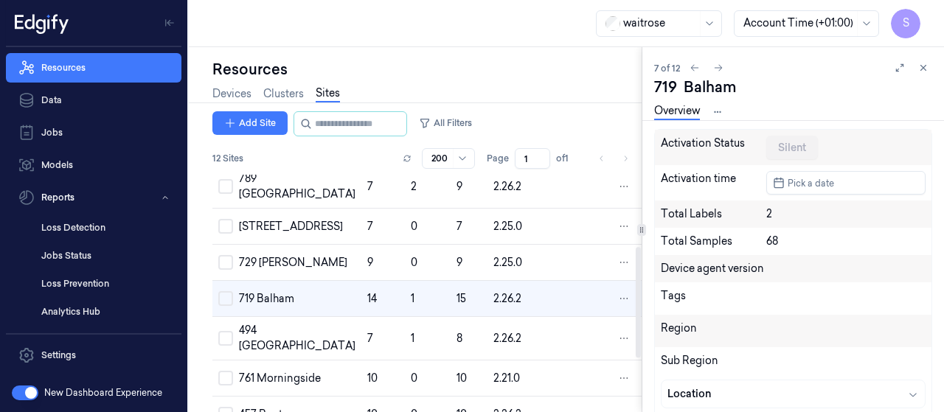
scroll to position [153, 0]
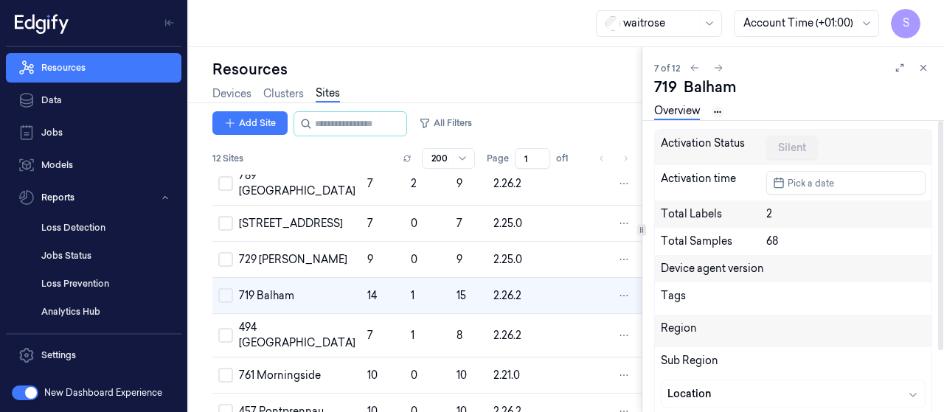
click at [718, 114] on html "S Resources Data Jobs Models Reports Loss Detection Jobs Status Loss Prevention…" at bounding box center [472, 206] width 944 height 412
click at [704, 160] on link "Devices" at bounding box center [719, 161] width 76 height 15
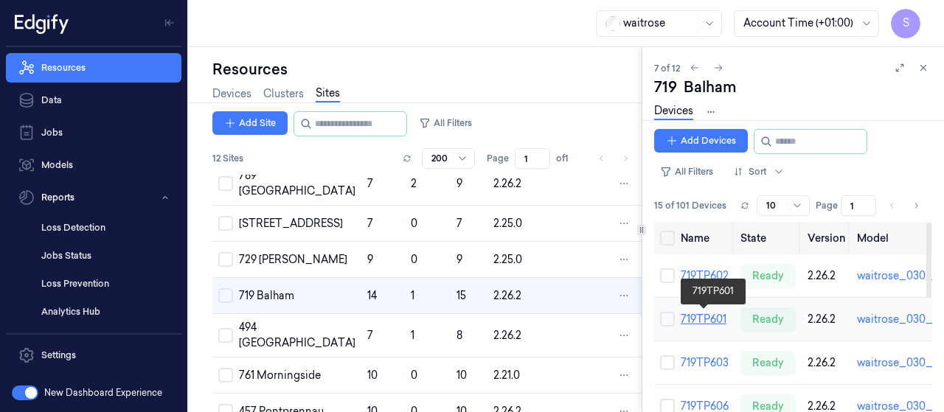
click at [705, 322] on link "719TP601" at bounding box center [704, 319] width 46 height 13
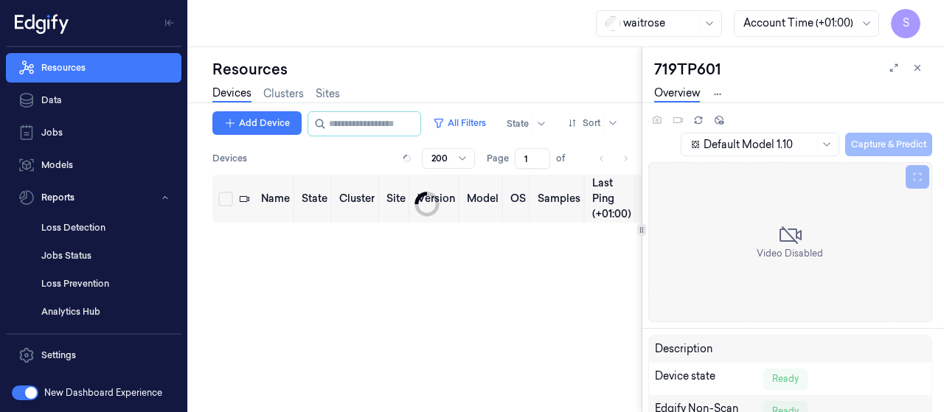
scroll to position [1, 0]
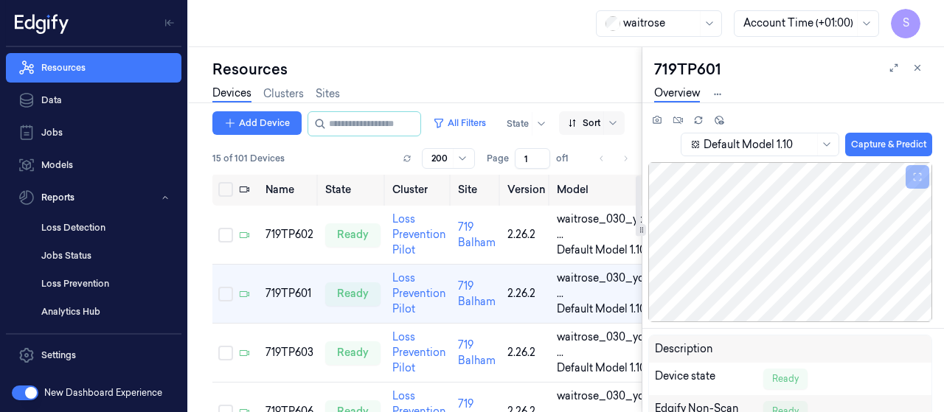
click at [600, 120] on div at bounding box center [584, 123] width 32 height 13
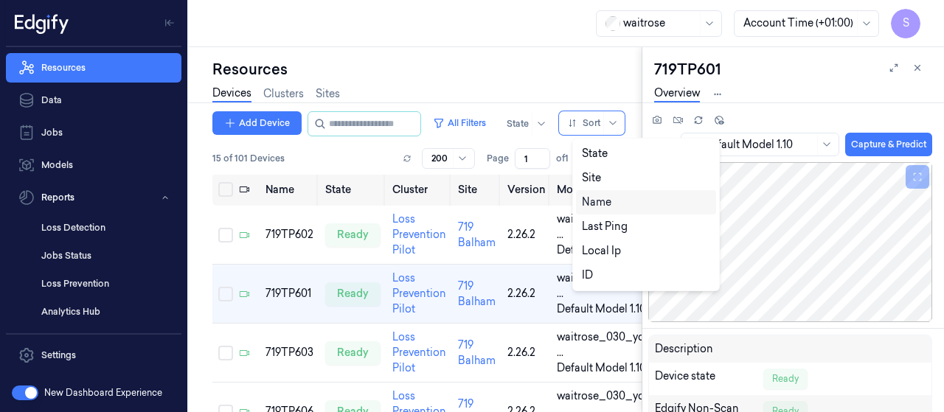
click at [602, 202] on div "Name" at bounding box center [596, 202] width 29 height 15
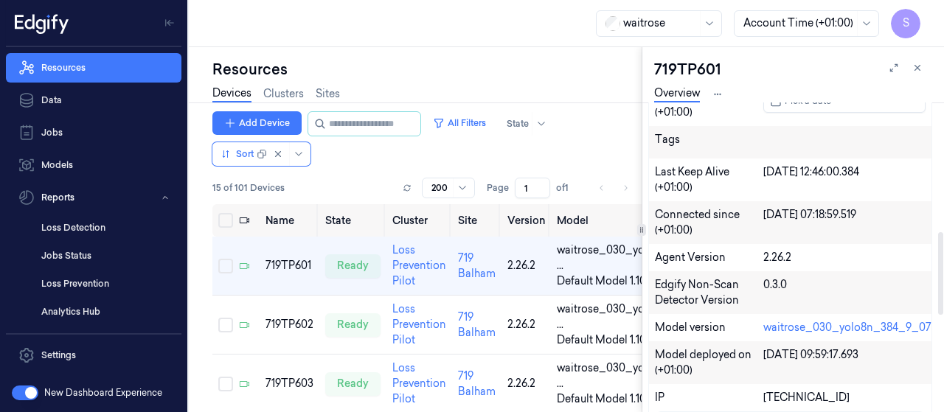
scroll to position [516, 0]
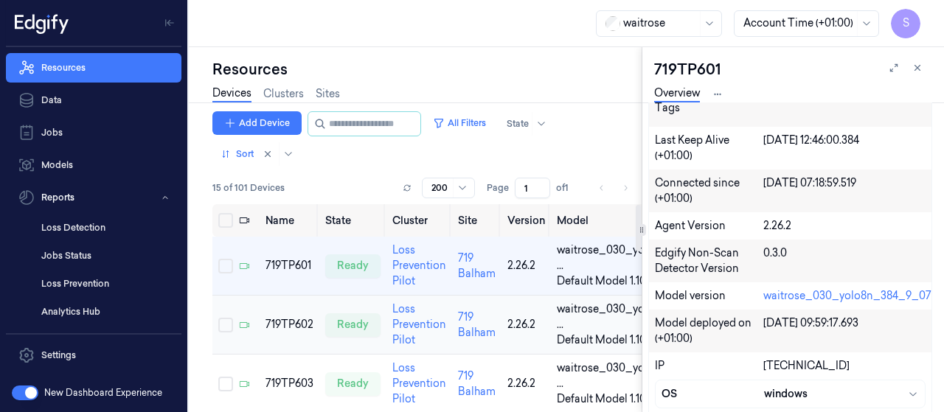
click at [283, 310] on td "719TP602" at bounding box center [290, 325] width 60 height 59
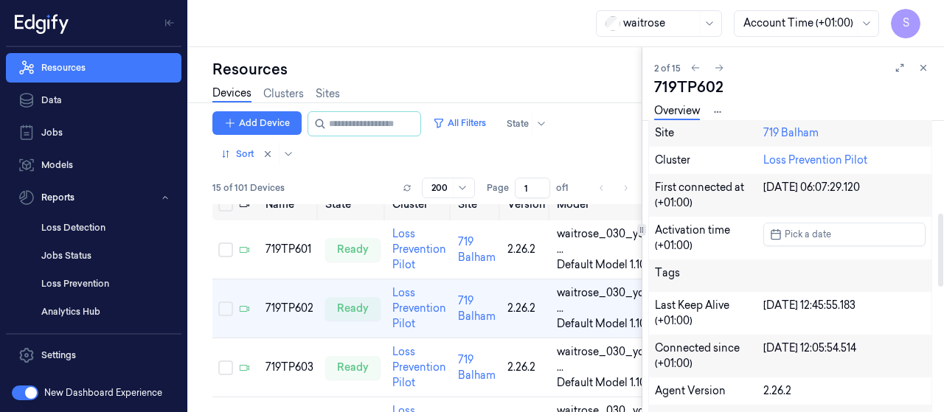
scroll to position [516, 0]
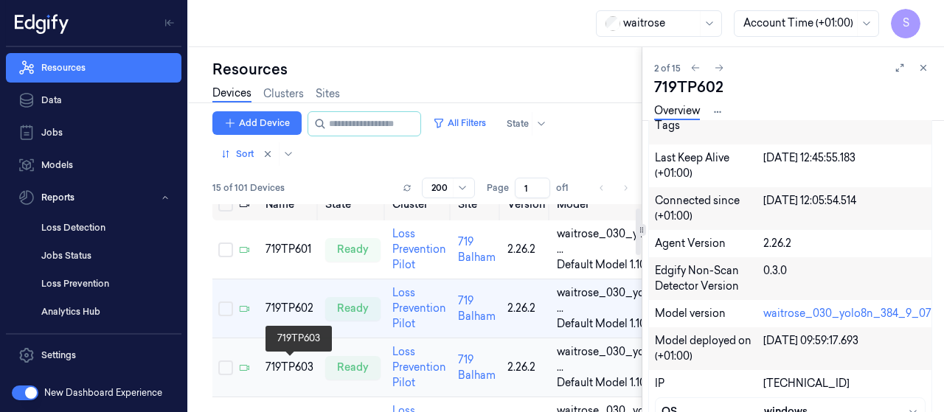
click at [277, 361] on div "719TP603" at bounding box center [289, 367] width 48 height 15
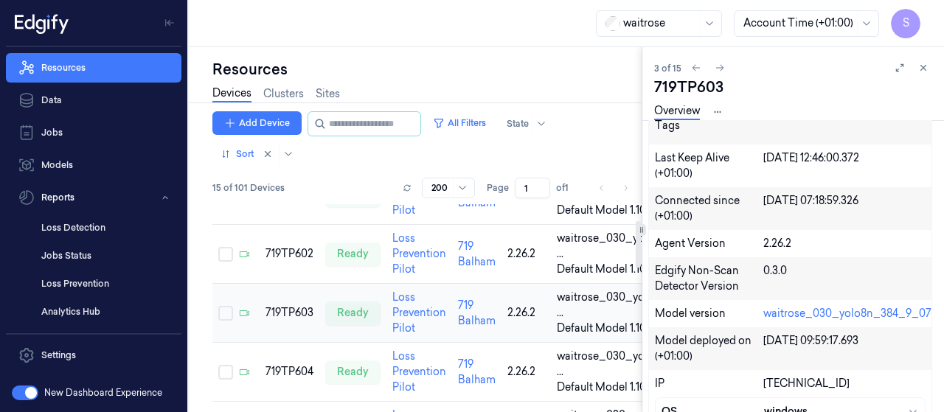
scroll to position [74, 0]
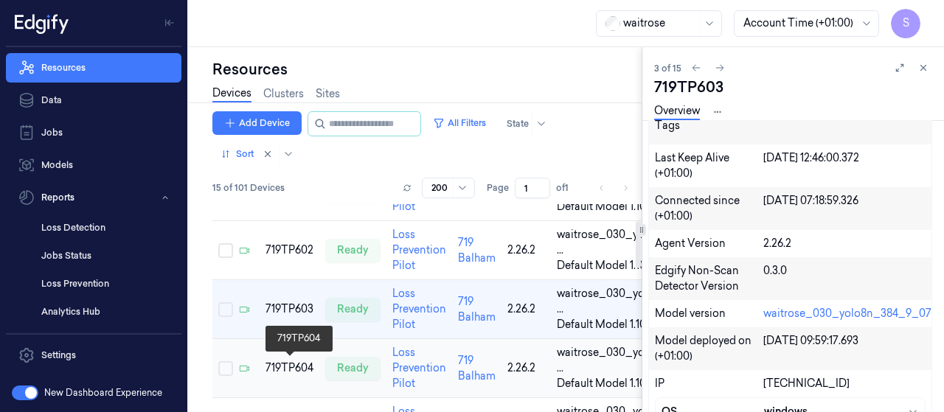
click at [271, 367] on div "719TP604" at bounding box center [289, 368] width 48 height 15
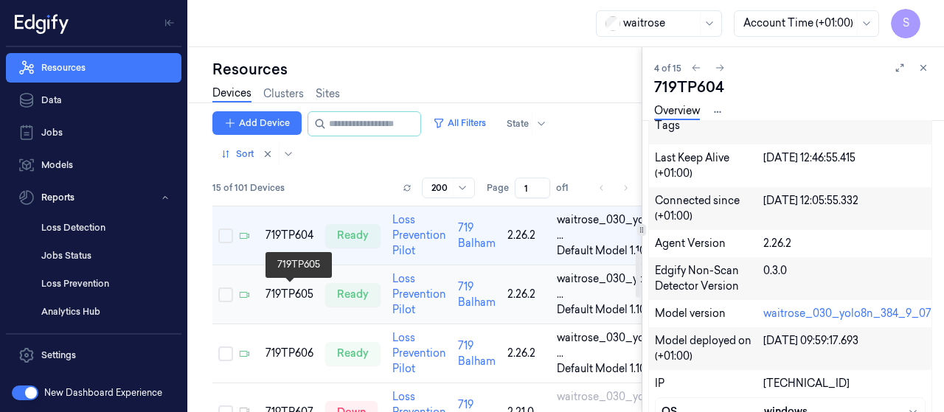
click at [301, 294] on div "719TP605" at bounding box center [289, 294] width 48 height 15
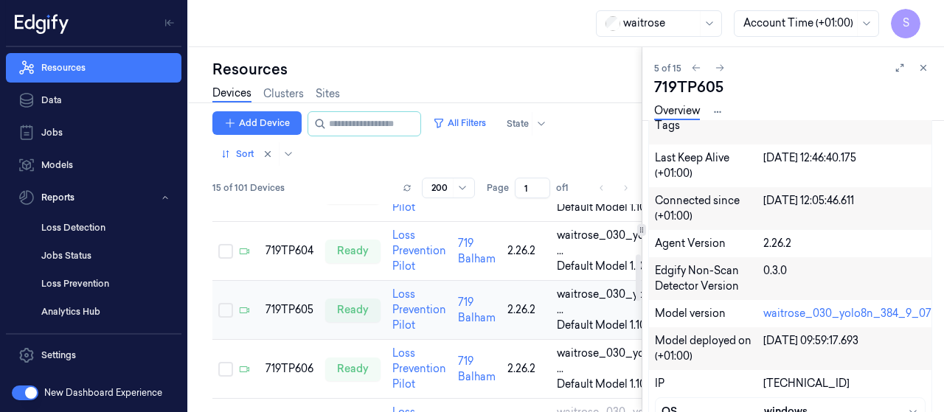
scroll to position [265, 0]
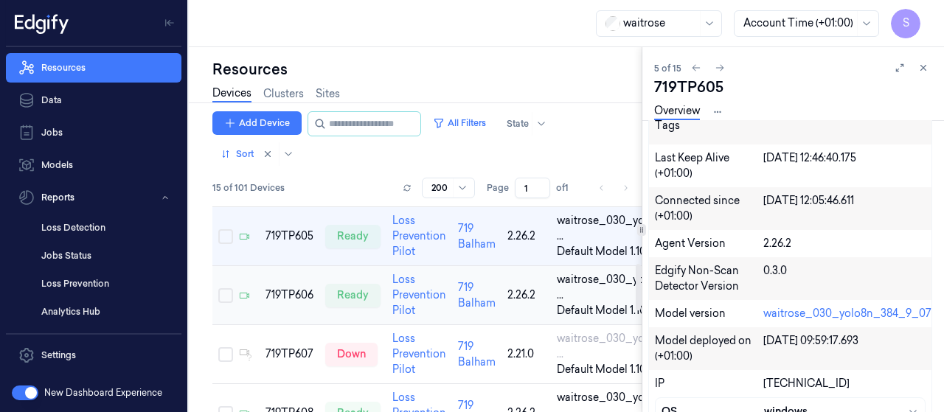
click at [294, 296] on div "719TP606" at bounding box center [289, 295] width 48 height 15
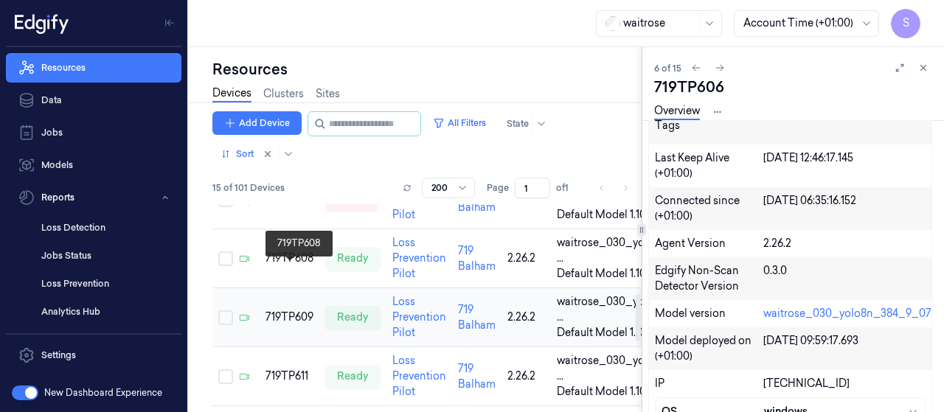
scroll to position [398, 0]
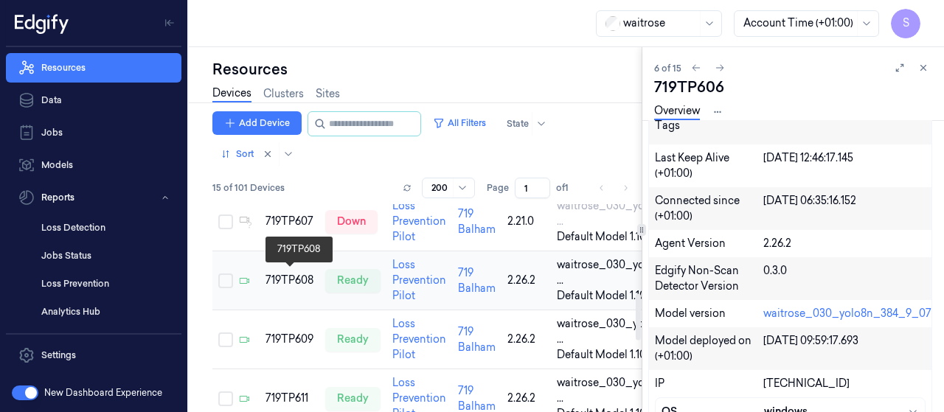
click at [279, 276] on div "719TP608" at bounding box center [289, 280] width 48 height 15
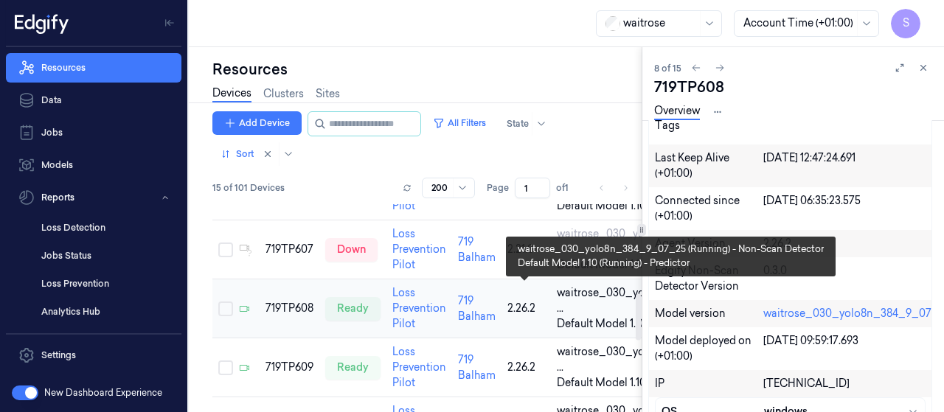
scroll to position [516, 0]
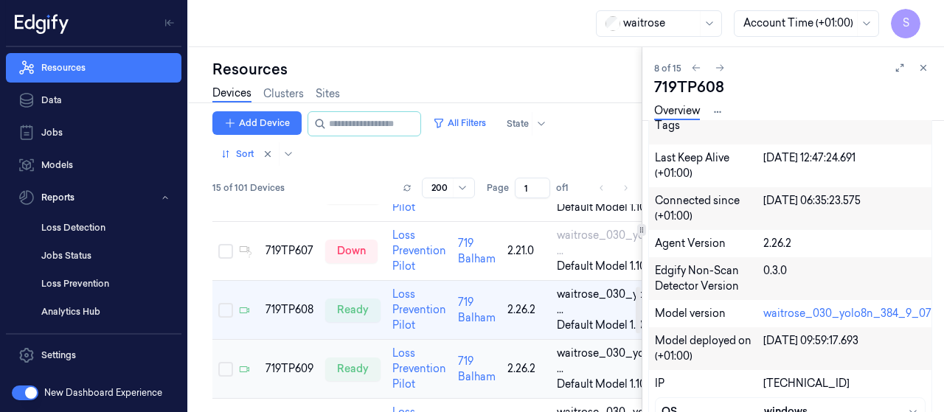
click at [294, 361] on div "719TP609" at bounding box center [289, 368] width 48 height 15
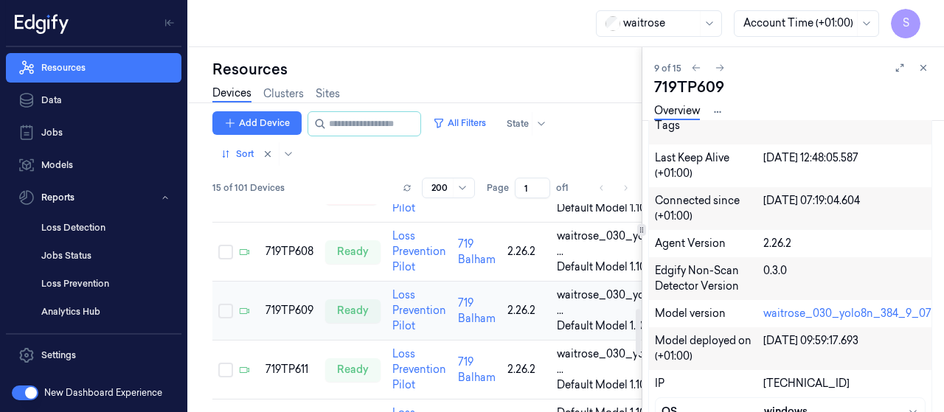
scroll to position [501, 0]
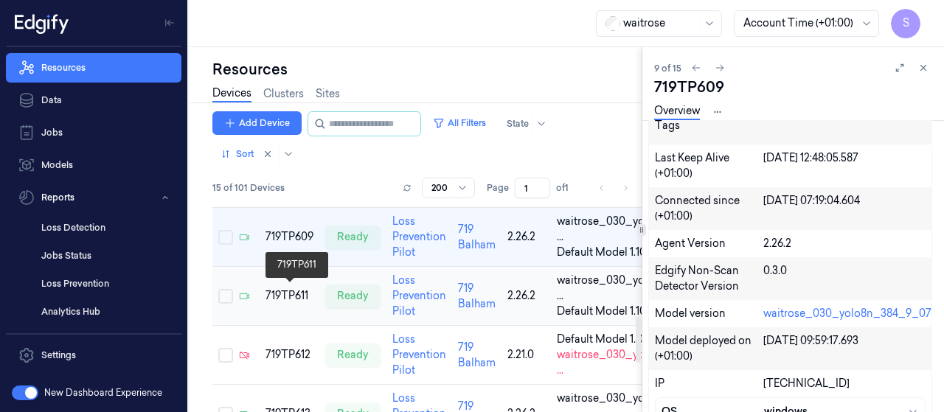
click at [291, 297] on div "719TP611" at bounding box center [289, 295] width 48 height 15
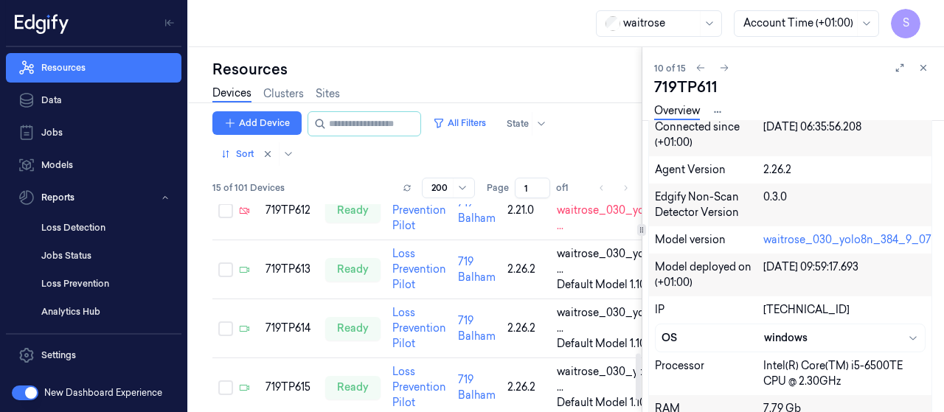
scroll to position [722, 0]
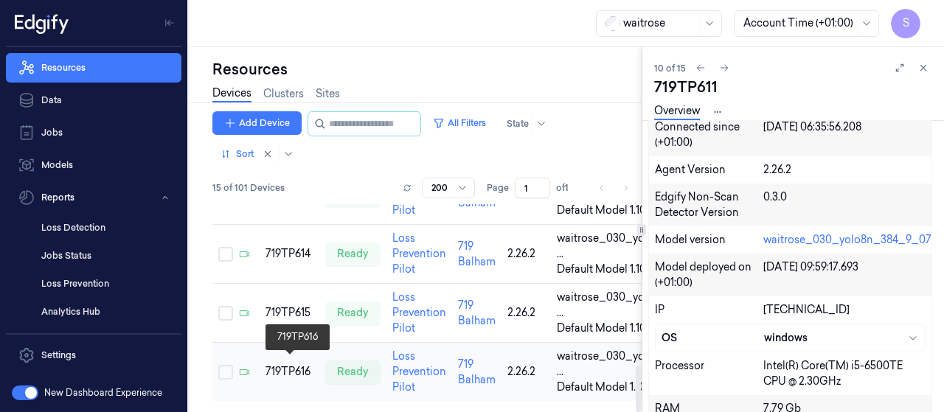
click at [282, 364] on div "719TP616" at bounding box center [289, 371] width 48 height 15
click at [280, 299] on td "719TP615" at bounding box center [290, 313] width 60 height 59
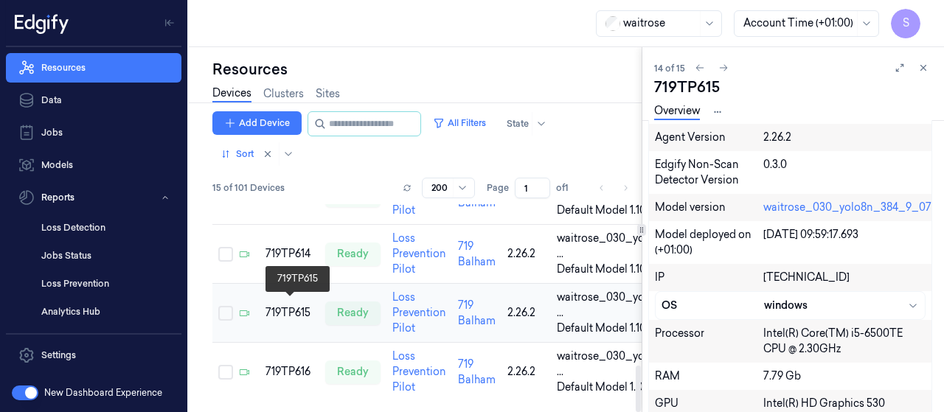
scroll to position [721, 0]
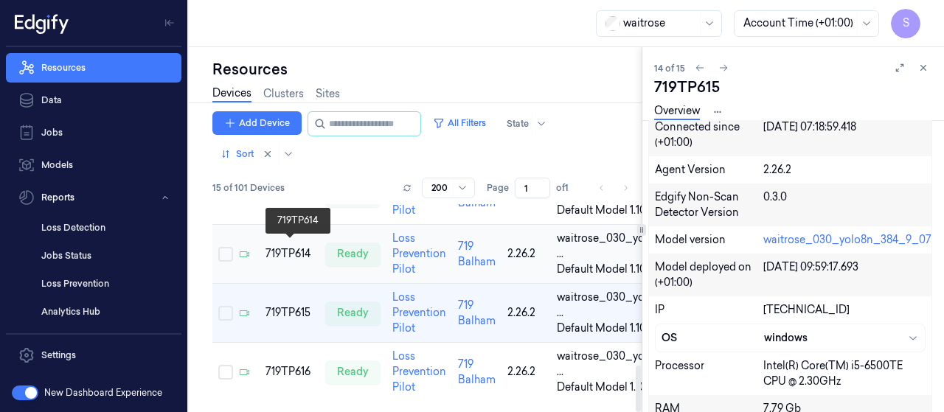
click at [277, 252] on div "719TP614" at bounding box center [289, 253] width 48 height 15
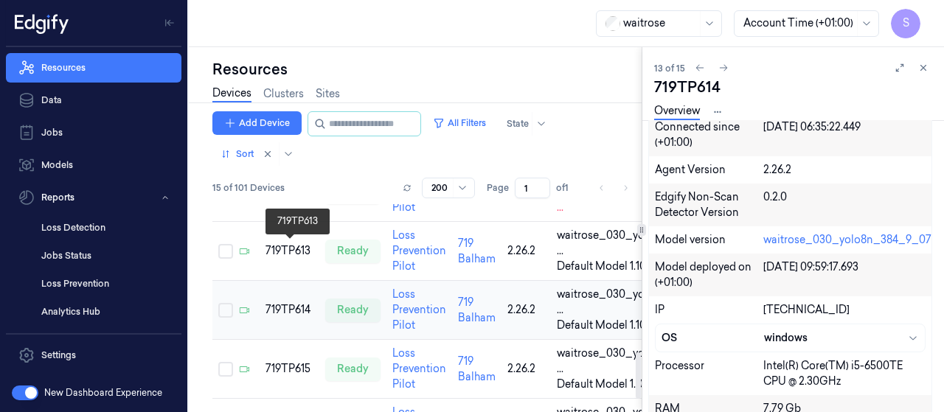
scroll to position [662, 0]
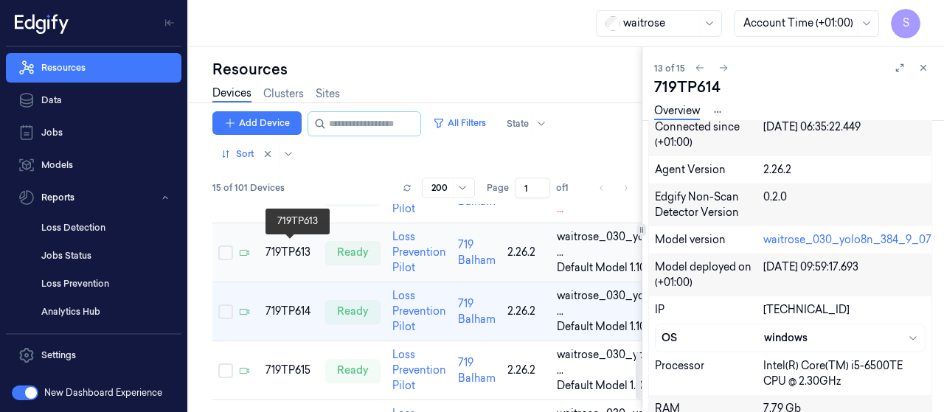
click at [291, 249] on div "719TP613" at bounding box center [289, 252] width 48 height 15
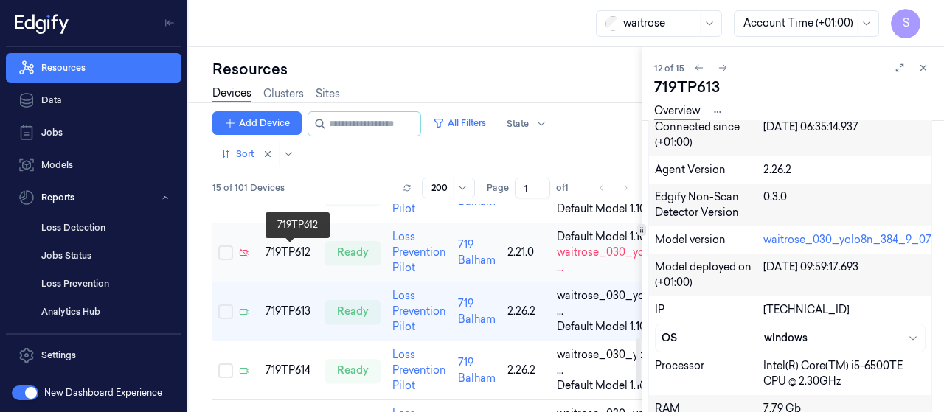
scroll to position [529, 0]
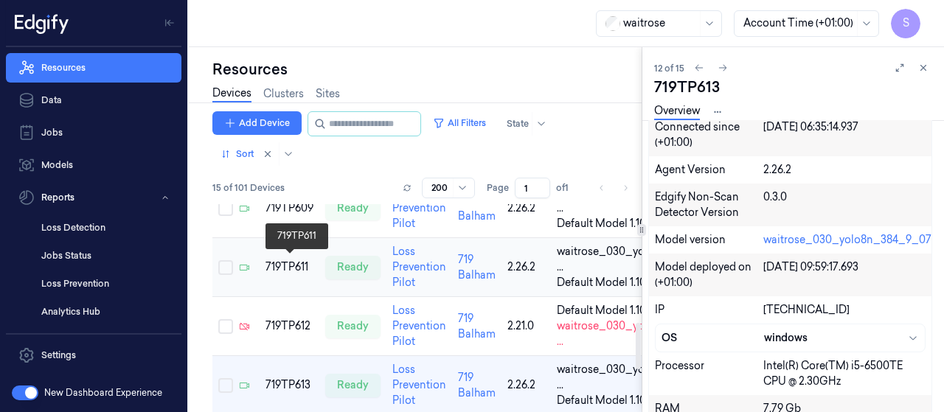
click at [274, 263] on div "719TP611" at bounding box center [289, 267] width 48 height 15
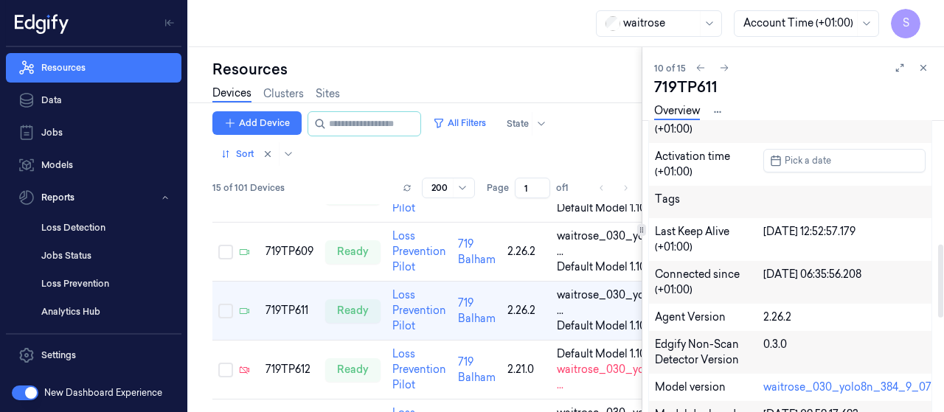
scroll to position [516, 0]
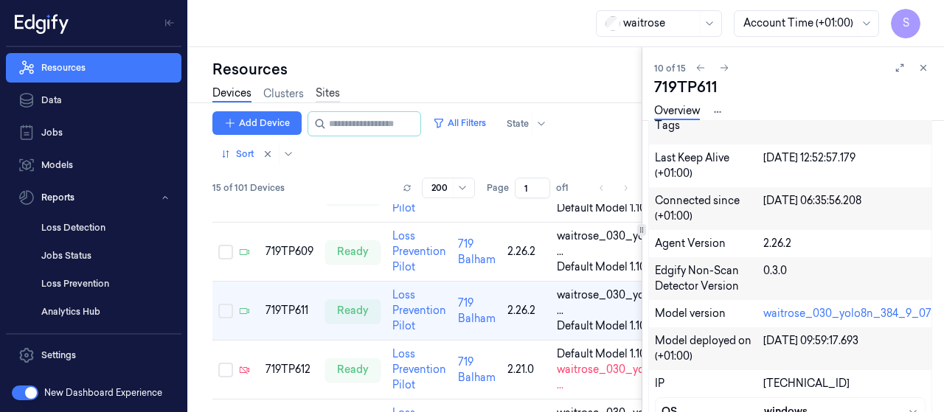
click at [327, 94] on link "Sites" at bounding box center [328, 94] width 24 height 17
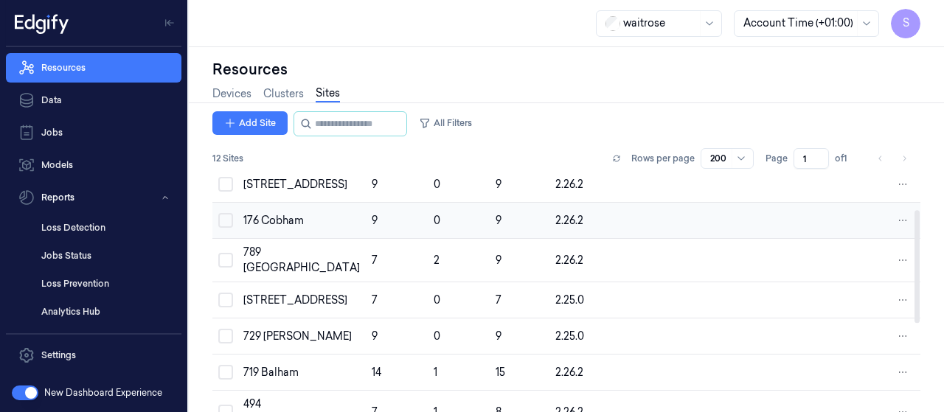
scroll to position [147, 0]
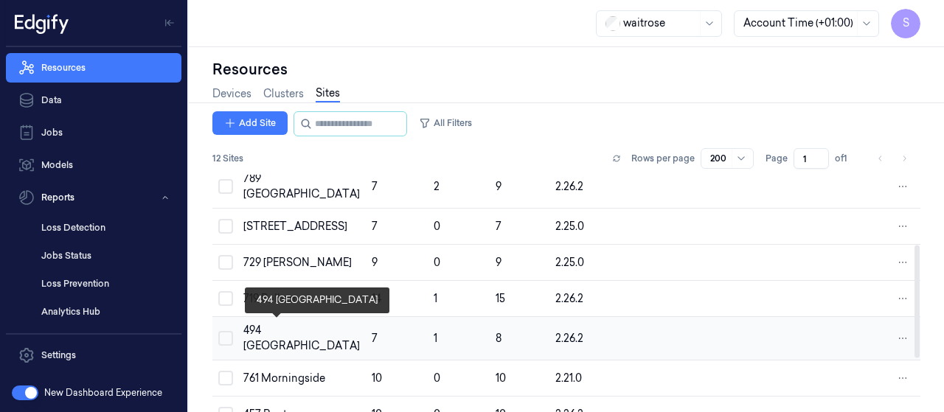
click at [282, 338] on div "494 [GEOGRAPHIC_DATA]" at bounding box center [301, 338] width 117 height 31
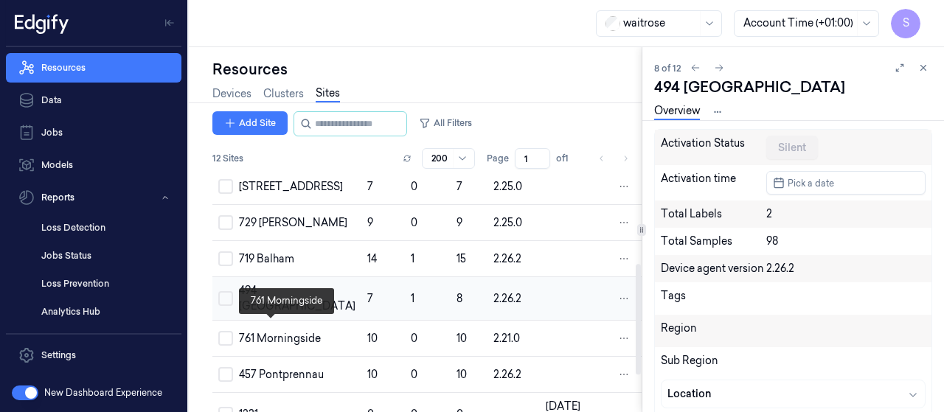
scroll to position [193, 0]
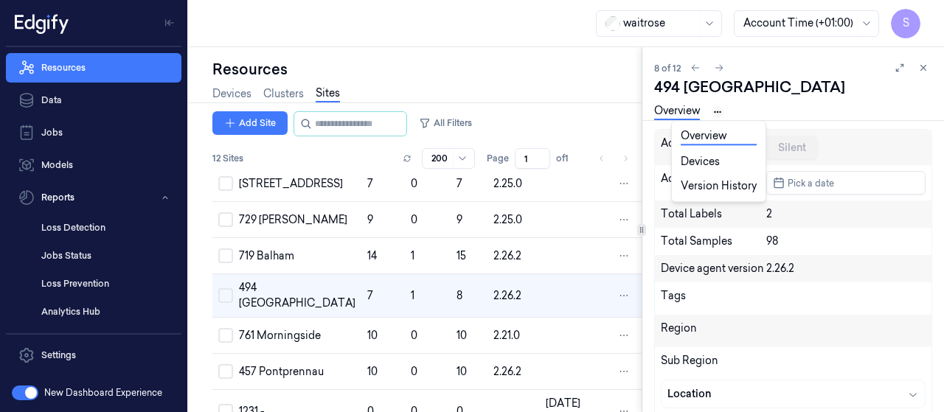
click at [716, 110] on html "S Resources Data Jobs Models Reports Loss Detection Jobs Status Loss Prevention…" at bounding box center [472, 206] width 944 height 412
click at [701, 161] on link "Devices" at bounding box center [719, 161] width 76 height 15
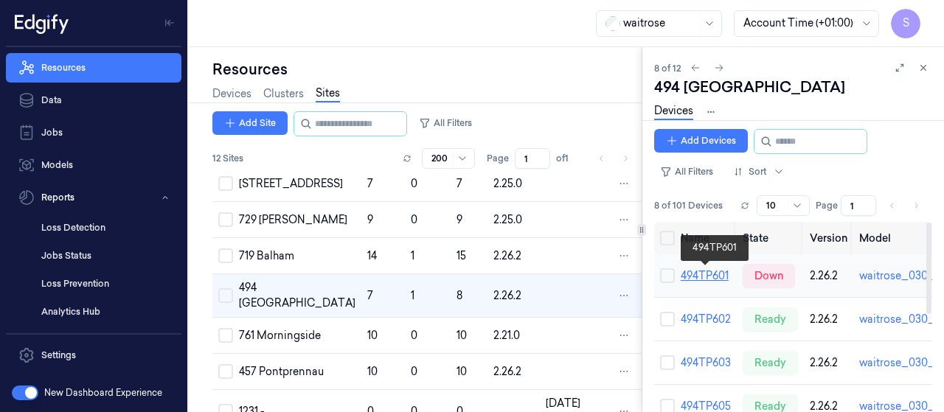
click at [712, 275] on link "494TP601" at bounding box center [705, 275] width 48 height 13
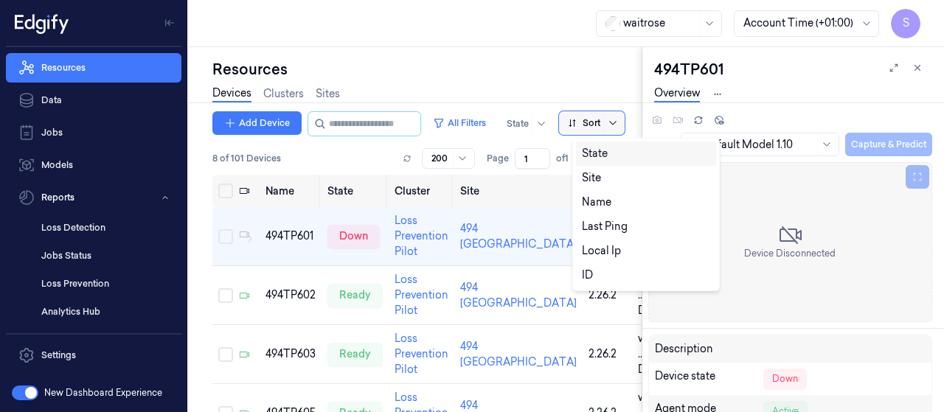
click at [619, 123] on icon at bounding box center [613, 123] width 12 height 12
click at [594, 201] on div "Name" at bounding box center [596, 202] width 29 height 15
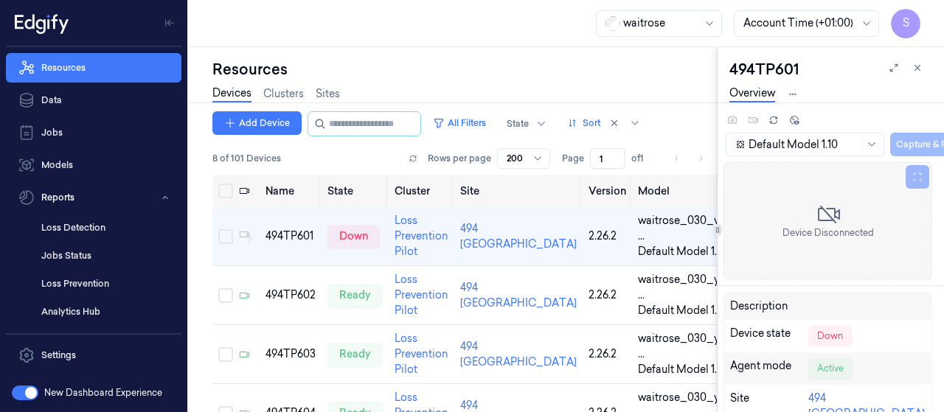
click at [726, 215] on div "Resources Devices Clusters Sites Add Device All Filters State Sort 8 of 101 Dev…" at bounding box center [566, 229] width 755 height 365
click at [297, 237] on div "494TP601" at bounding box center [290, 236] width 50 height 15
